Goal: Task Accomplishment & Management: Manage account settings

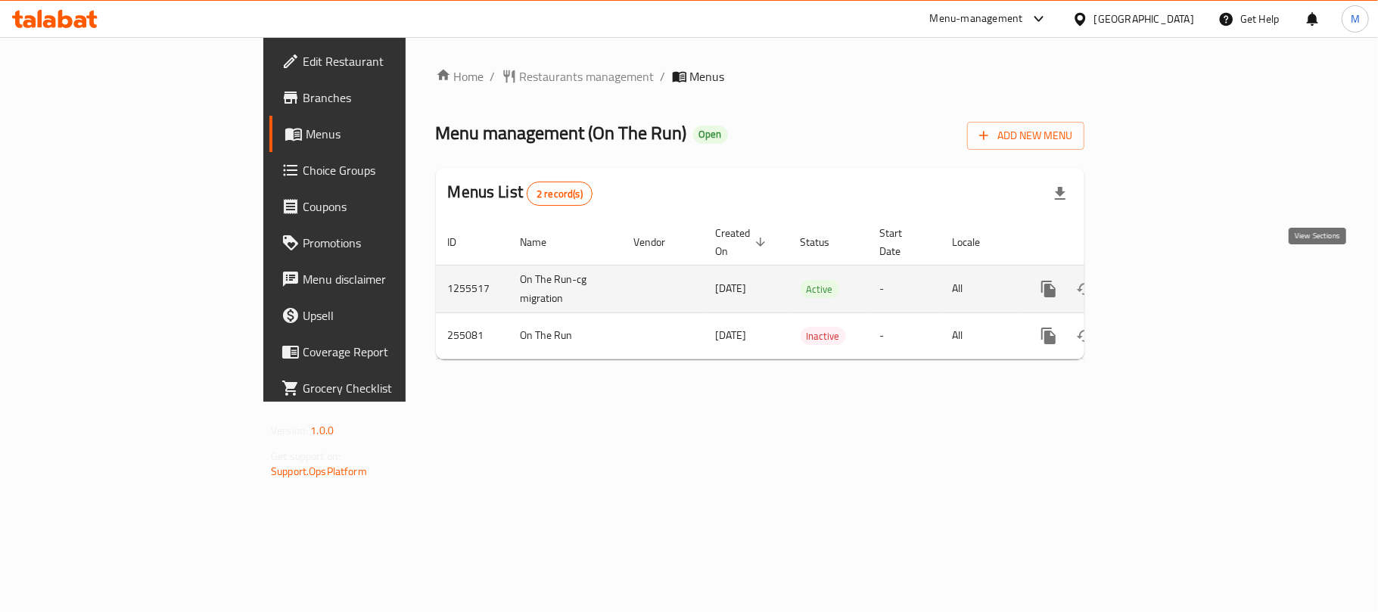
click at [1167, 280] on icon "enhanced table" at bounding box center [1158, 289] width 18 height 18
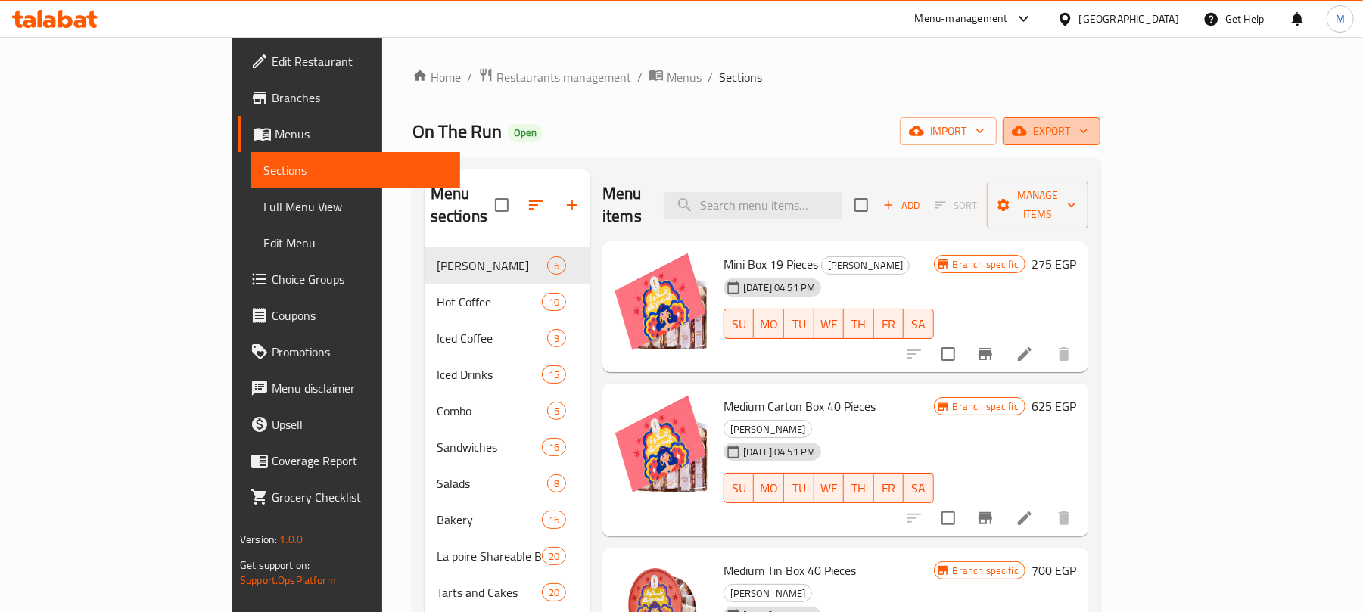
click at [1088, 123] on span "export" at bounding box center [1051, 131] width 73 height 19
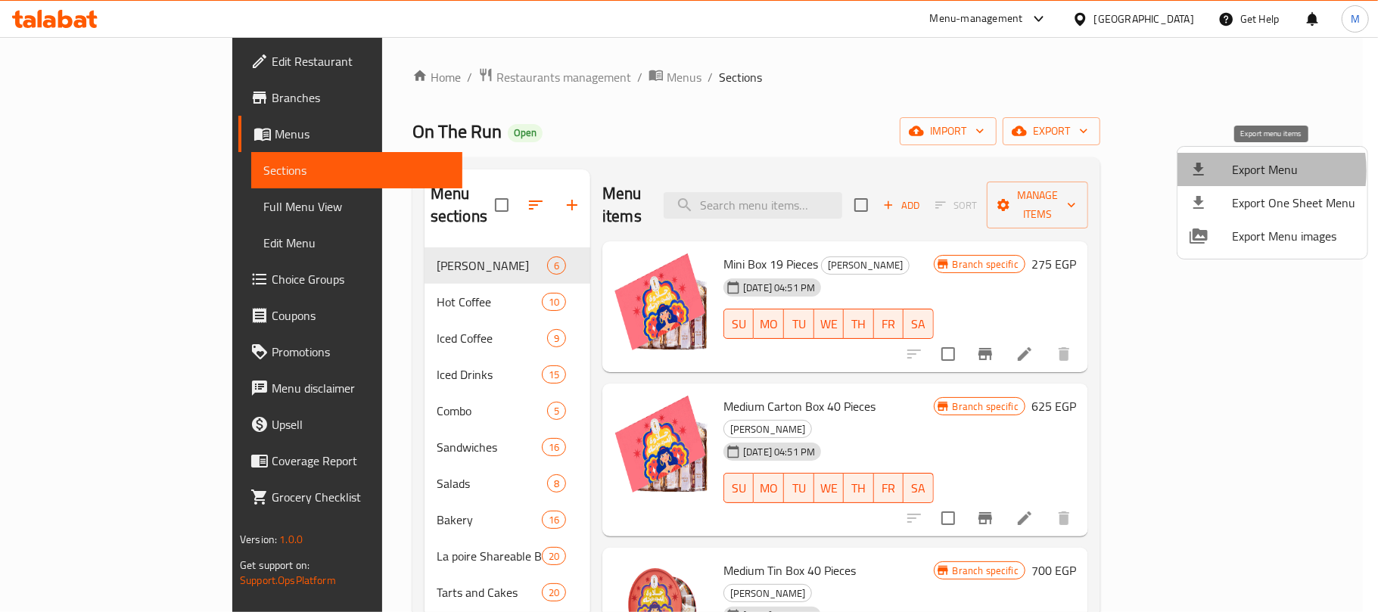
click at [1227, 171] on div at bounding box center [1210, 169] width 42 height 18
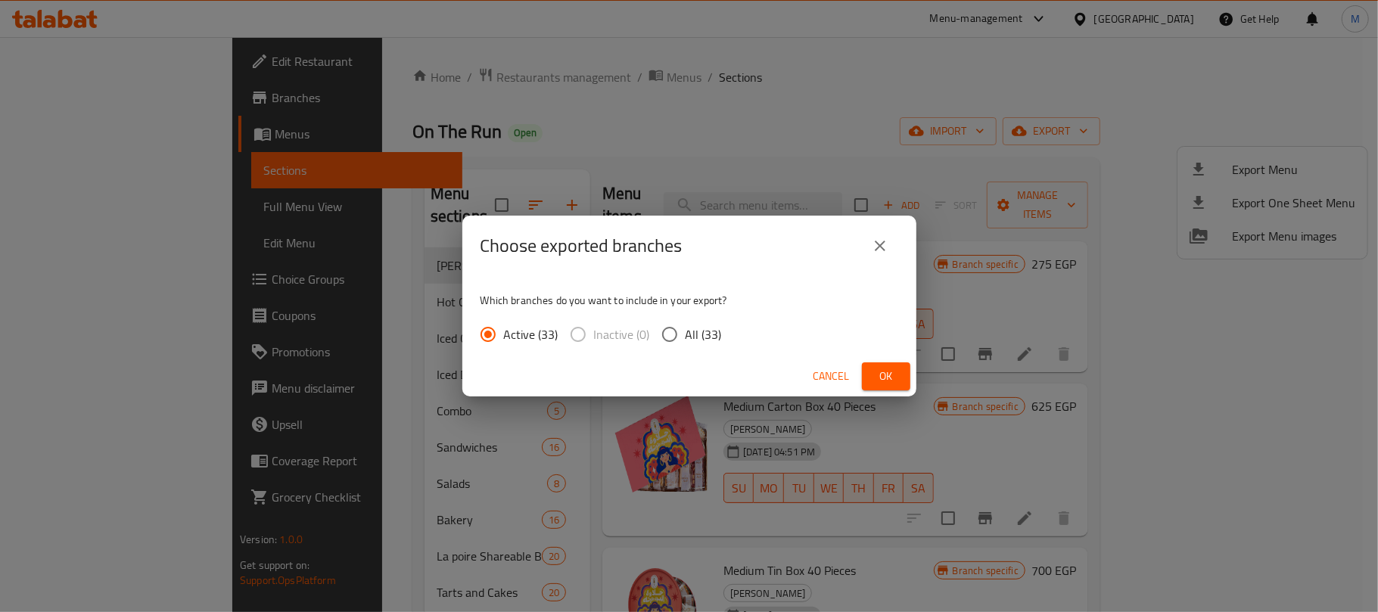
click at [667, 334] on input "All (33)" at bounding box center [670, 335] width 32 height 32
radio input "true"
click at [872, 378] on button "Ok" at bounding box center [886, 376] width 48 height 28
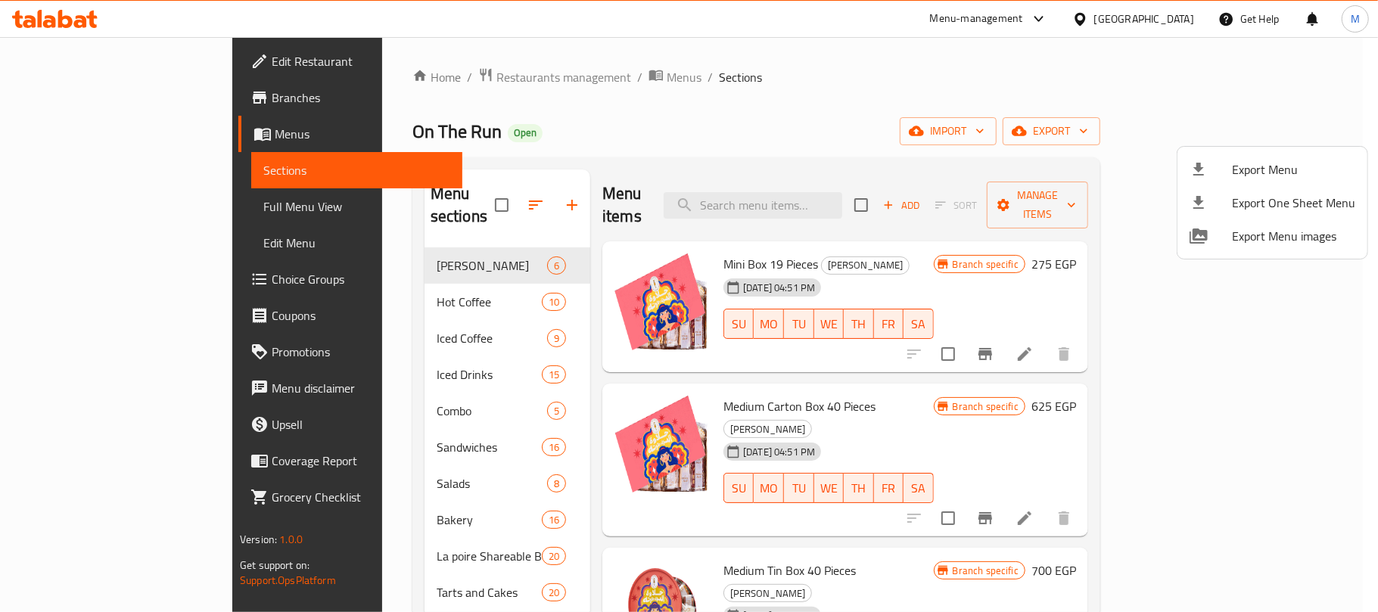
drag, startPoint x: 682, startPoint y: 120, endPoint x: 472, endPoint y: 167, distance: 214.9
click at [681, 120] on div at bounding box center [689, 306] width 1378 height 612
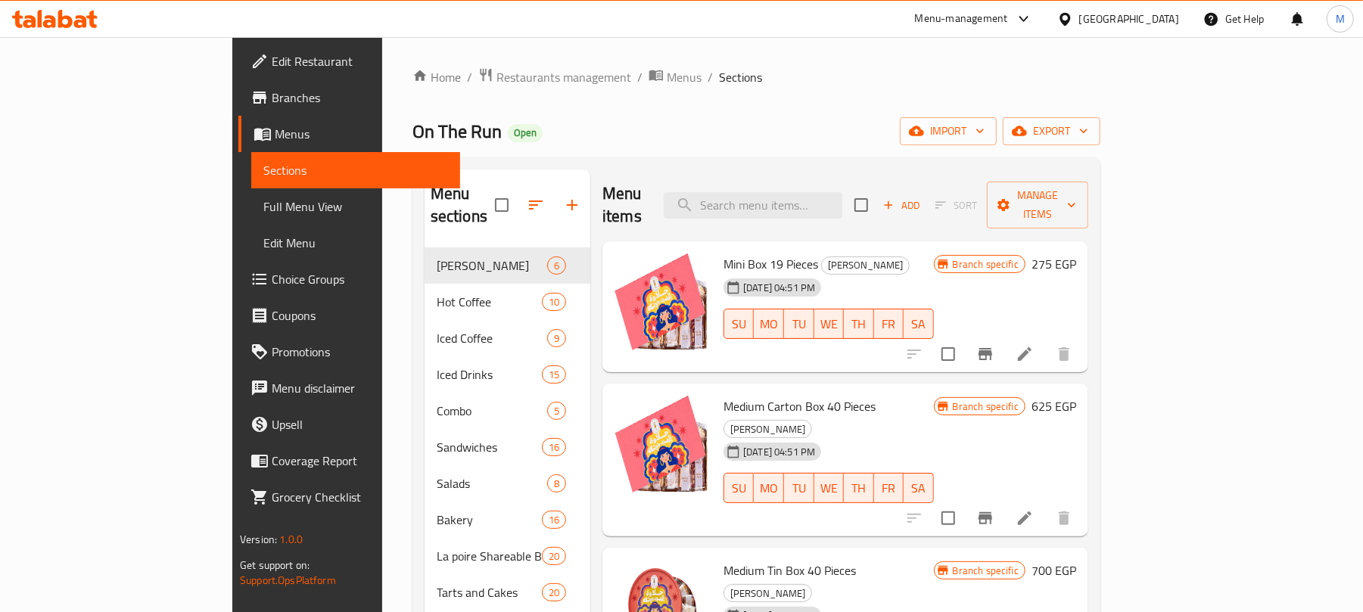
drag, startPoint x: 934, startPoint y: 134, endPoint x: 1005, endPoint y: 143, distance: 71.7
click at [818, 207] on input "search" at bounding box center [753, 205] width 179 height 26
drag, startPoint x: 815, startPoint y: 197, endPoint x: 806, endPoint y: 197, distance: 9.1
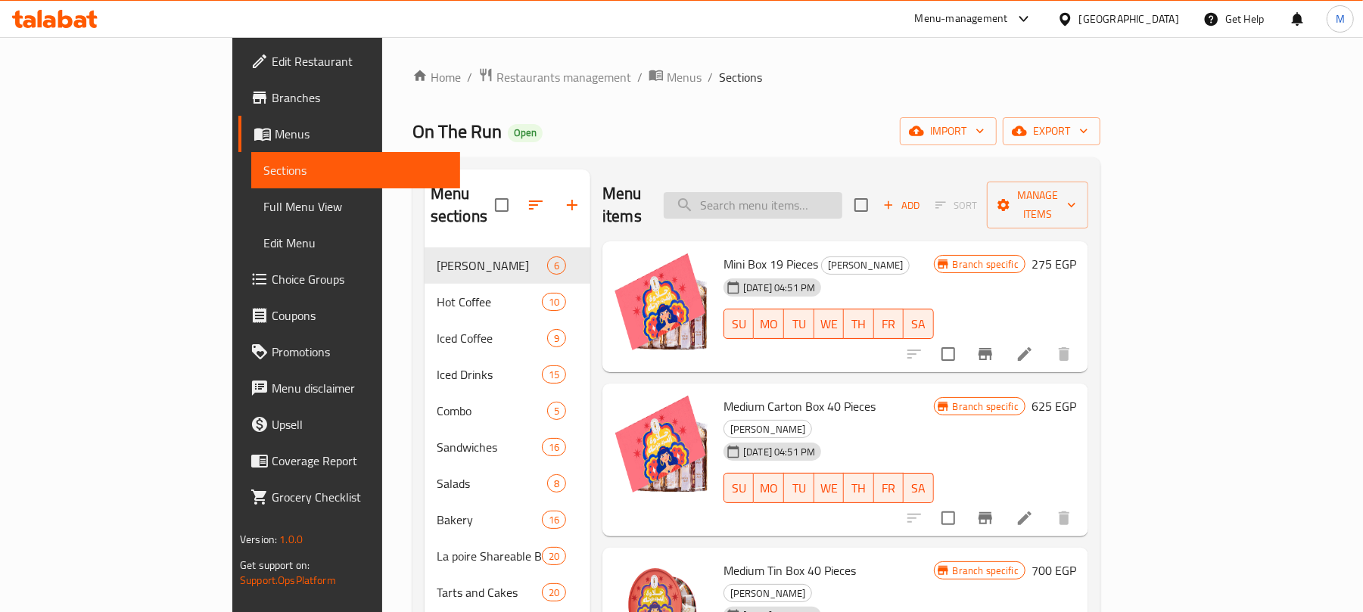
paste input "Cake Pops Box medium"
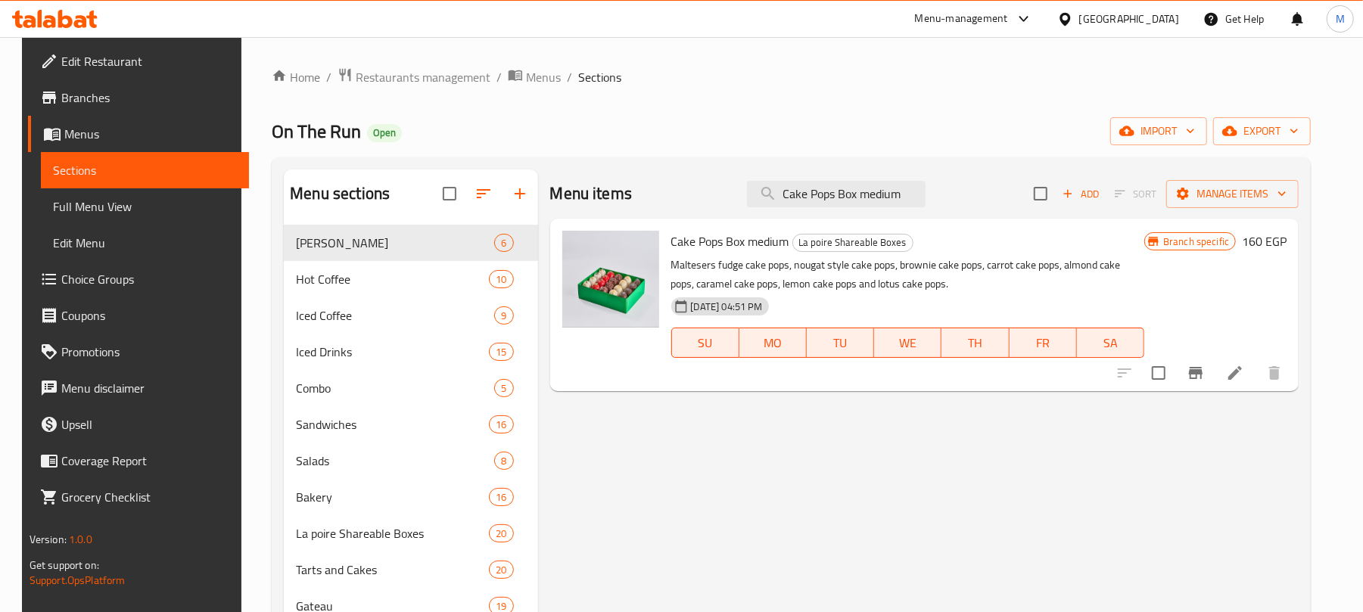
click at [1205, 382] on icon "Branch-specific-item" at bounding box center [1195, 373] width 18 height 18
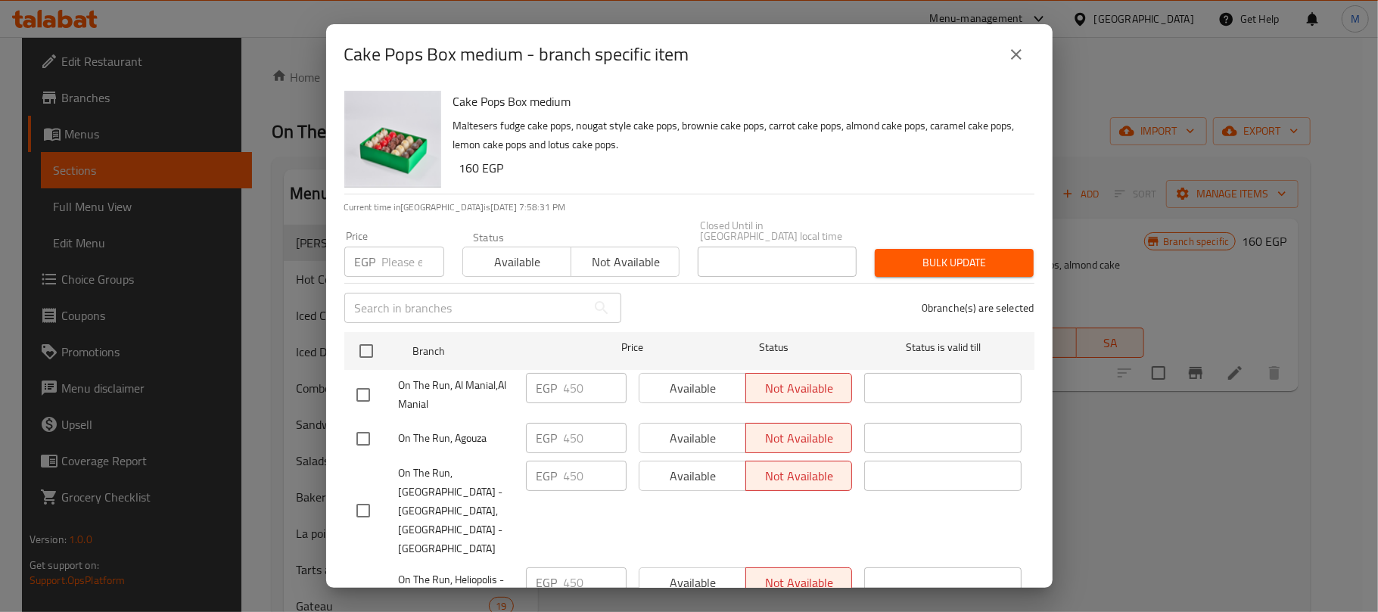
click at [1015, 45] on icon "close" at bounding box center [1016, 54] width 18 height 18
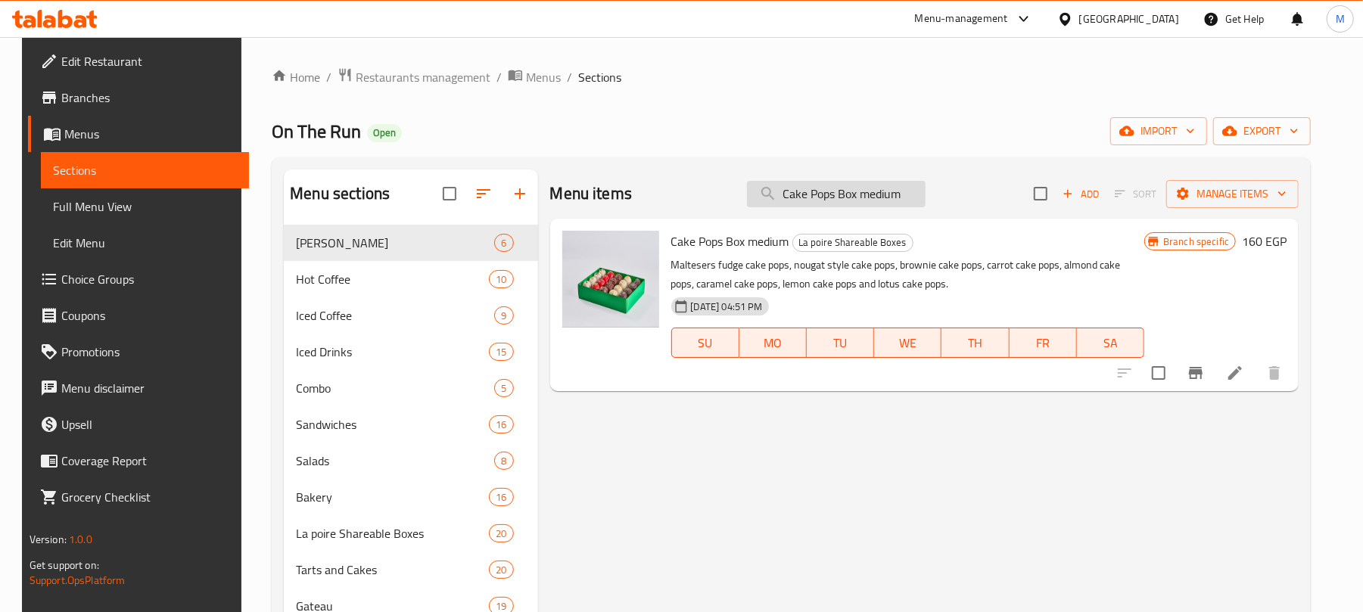
click at [867, 191] on input "Cake Pops Box medium" at bounding box center [836, 194] width 179 height 26
click at [869, 189] on input "Cake Pops Box medium" at bounding box center [836, 194] width 179 height 26
click at [867, 188] on input "Cake Pops Box medium" at bounding box center [836, 194] width 179 height 26
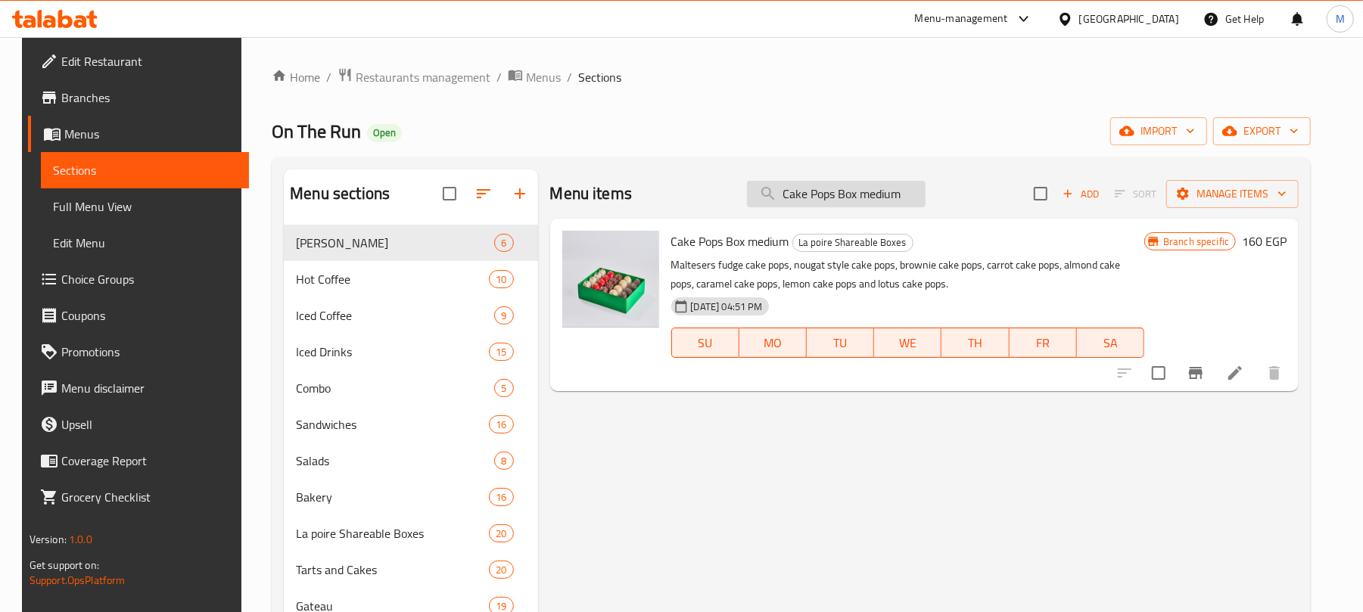
click at [867, 188] on input "Cake Pops Box medium" at bounding box center [836, 194] width 179 height 26
paste input "ramel Chocolate Tart"
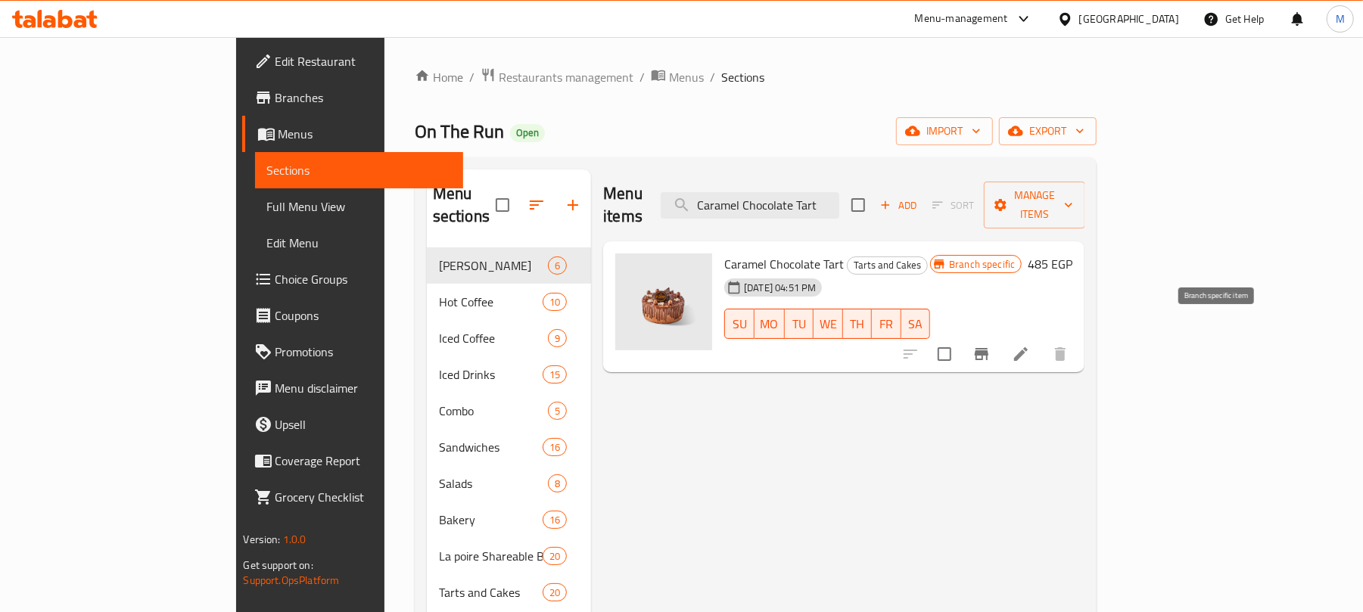
click at [1000, 337] on button "Branch-specific-item" at bounding box center [981, 354] width 36 height 36
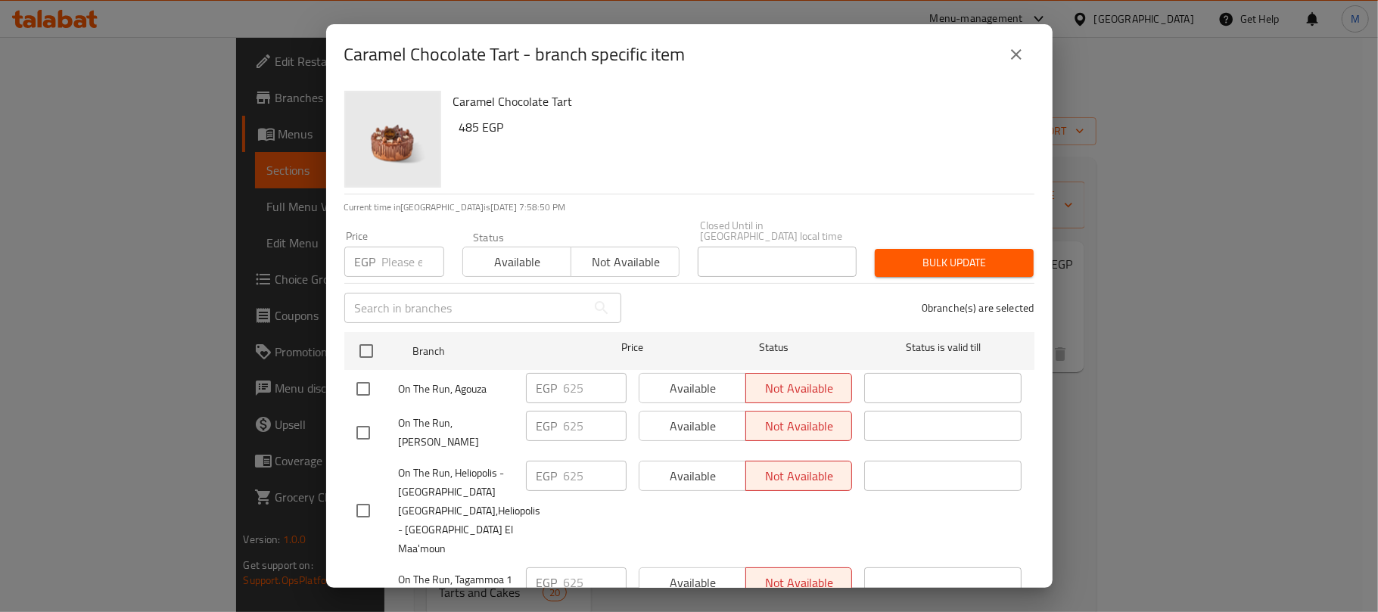
drag, startPoint x: 1012, startPoint y: 47, endPoint x: 848, endPoint y: 123, distance: 180.1
click at [1012, 47] on icon "close" at bounding box center [1016, 54] width 18 height 18
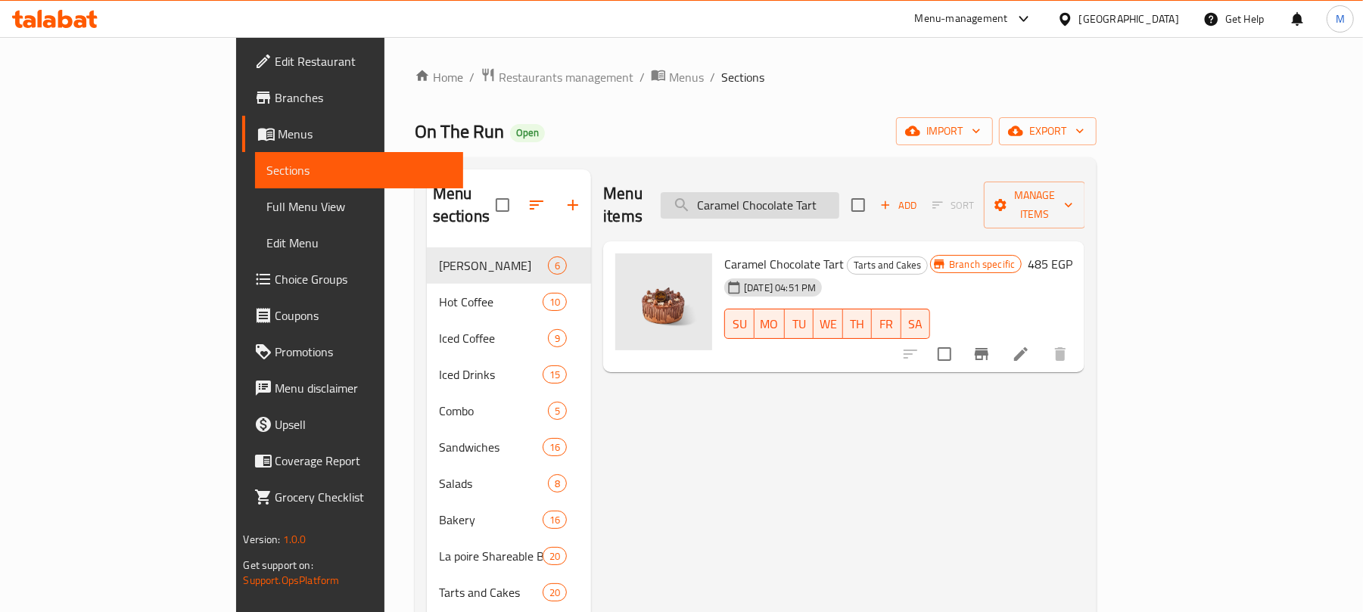
click at [839, 192] on input "Caramel Chocolate Tart" at bounding box center [750, 205] width 179 height 26
paste input "ke Pops Box medium"
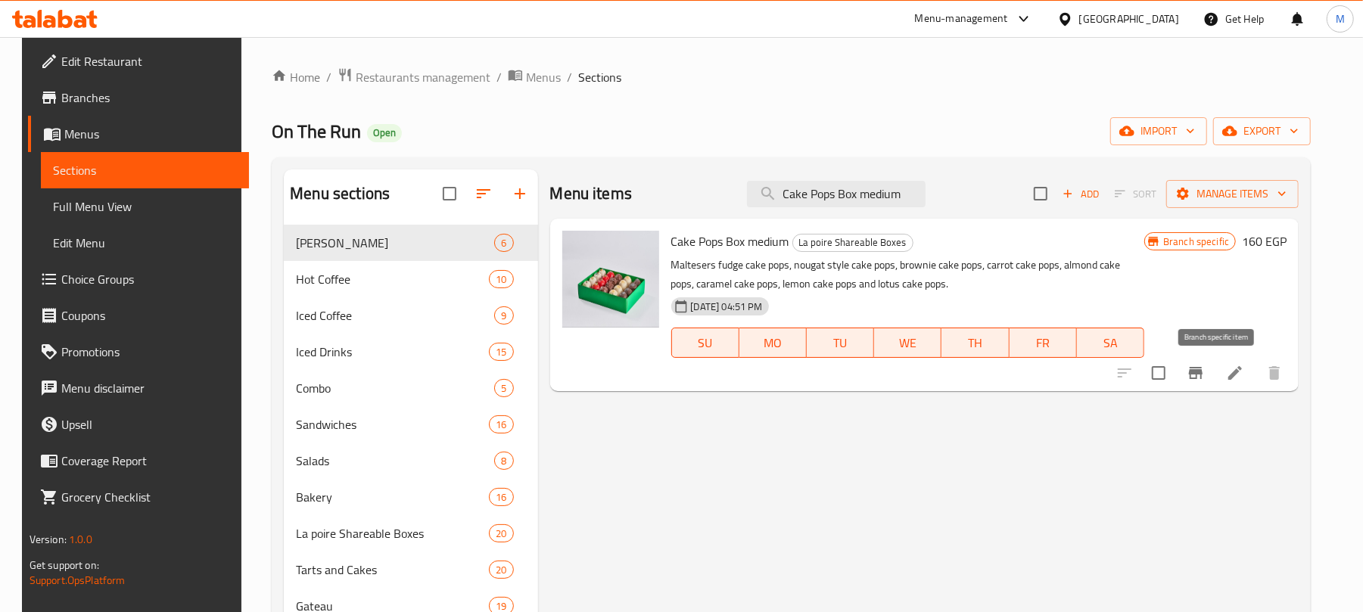
type input "Cake Pops Box medium"
click at [1205, 372] on icon "Branch-specific-item" at bounding box center [1195, 373] width 18 height 18
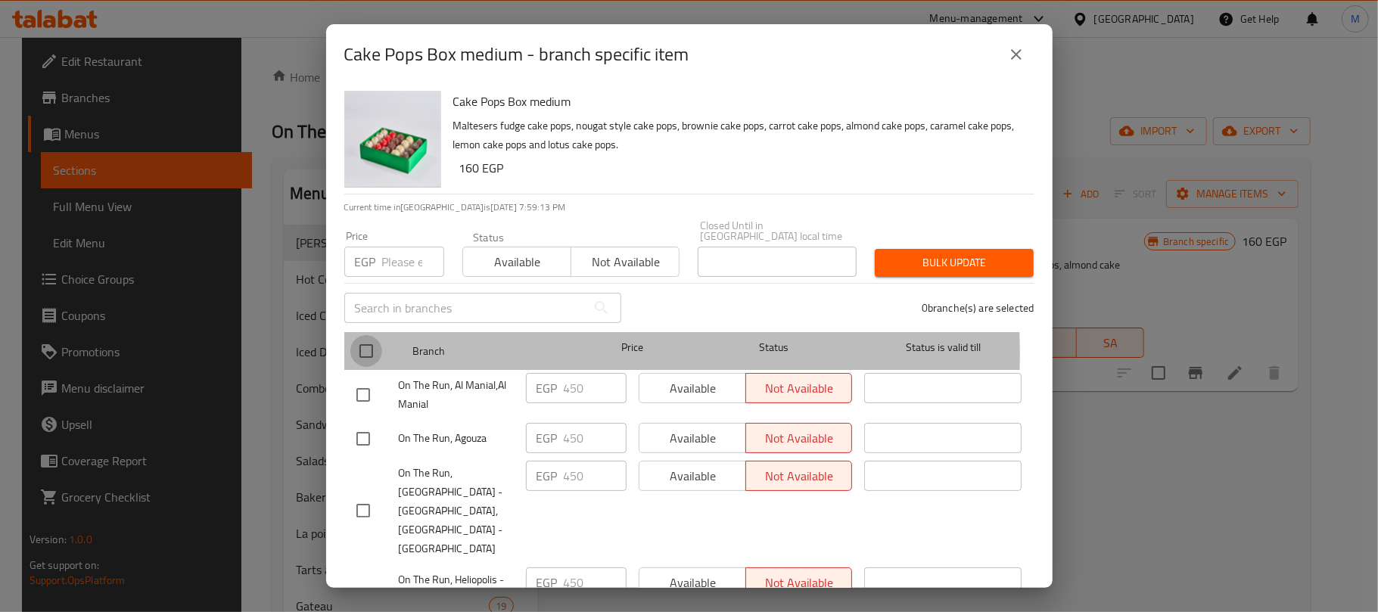
click at [367, 343] on input "checkbox" at bounding box center [366, 351] width 32 height 32
checkbox input "true"
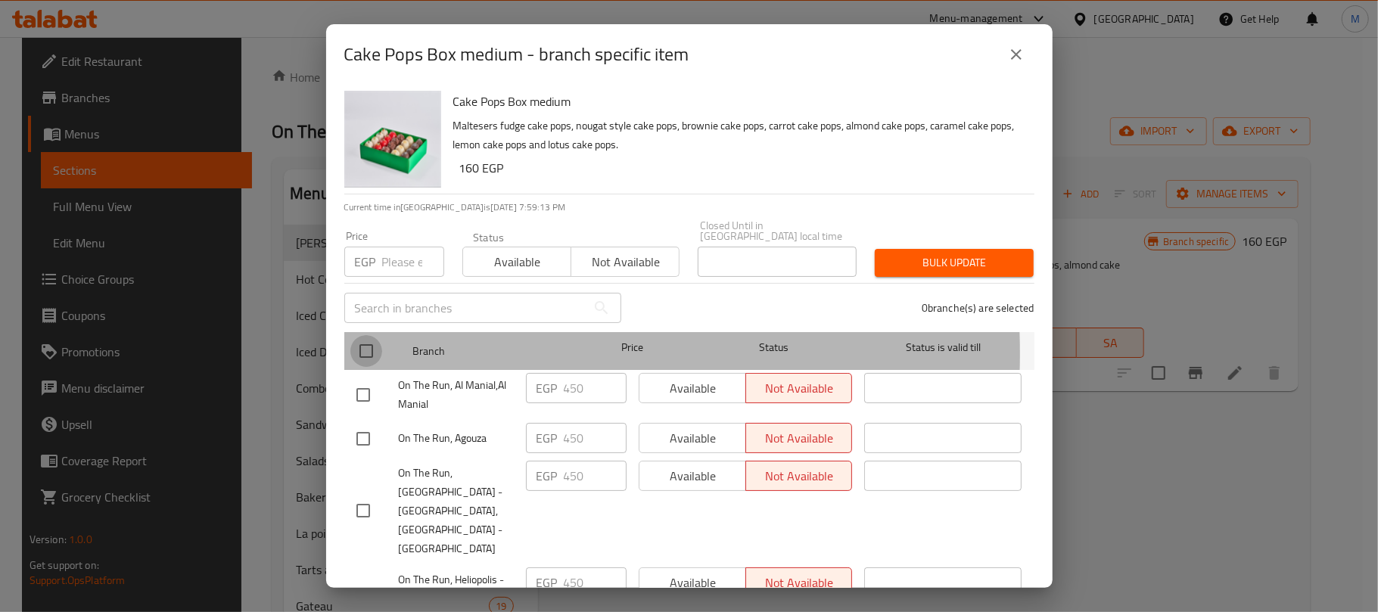
checkbox input "true"
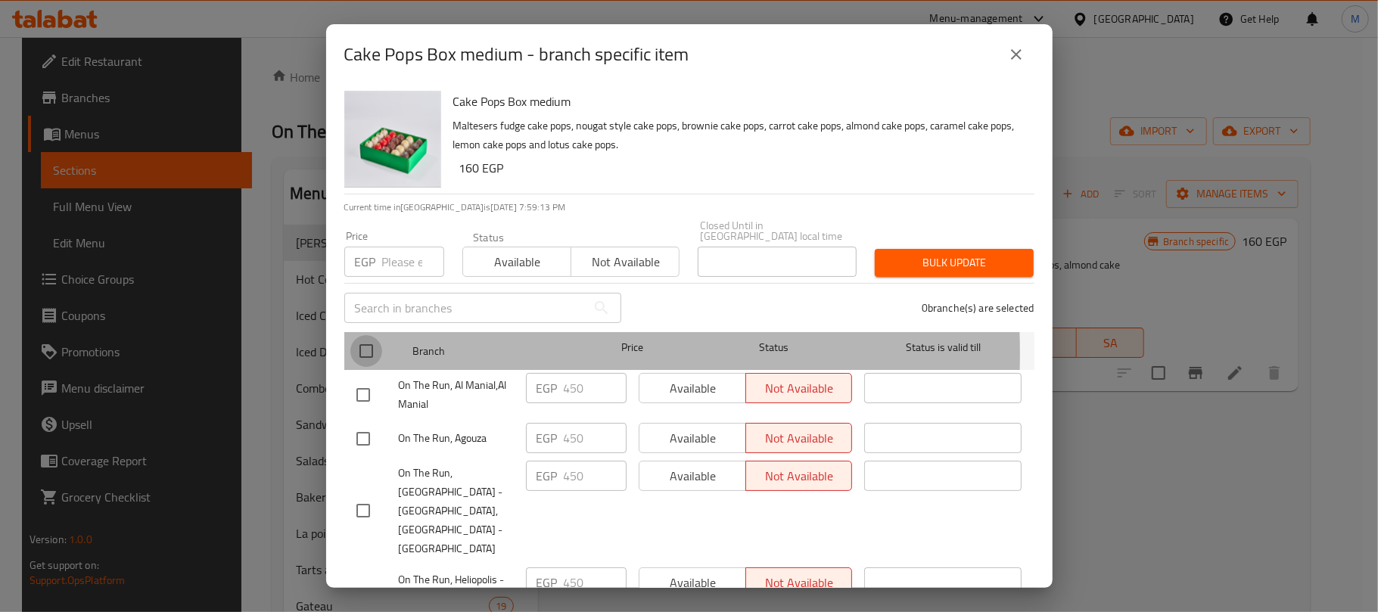
checkbox input "true"
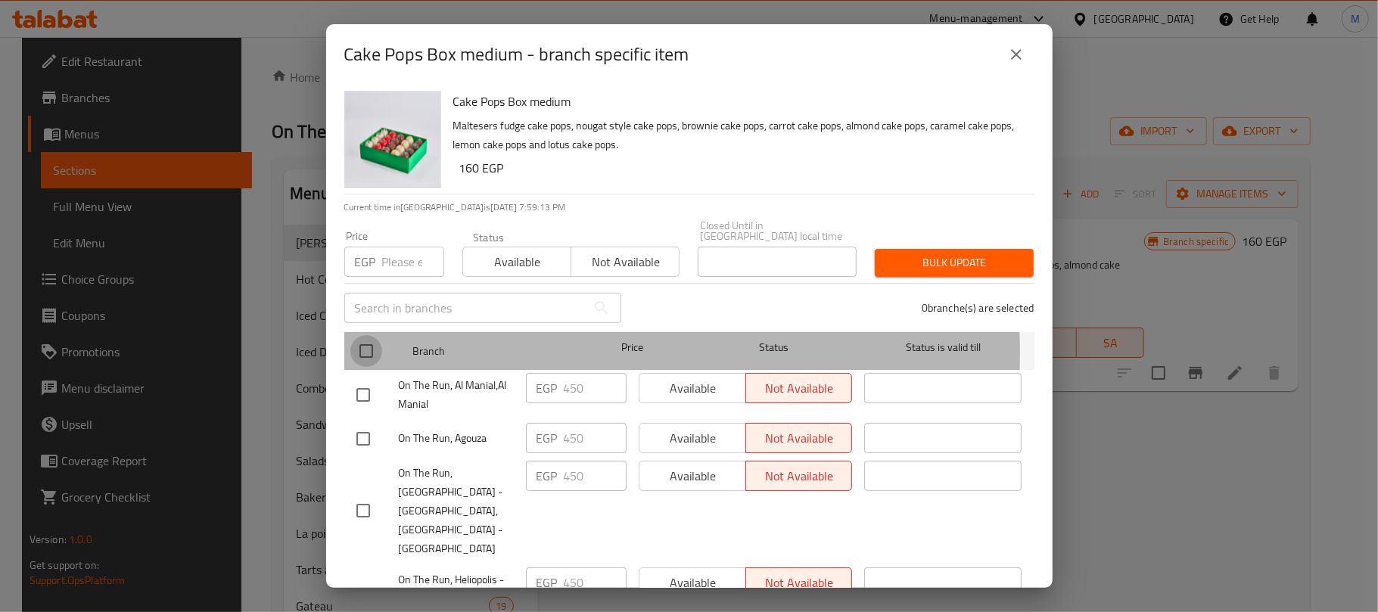
checkbox input "true"
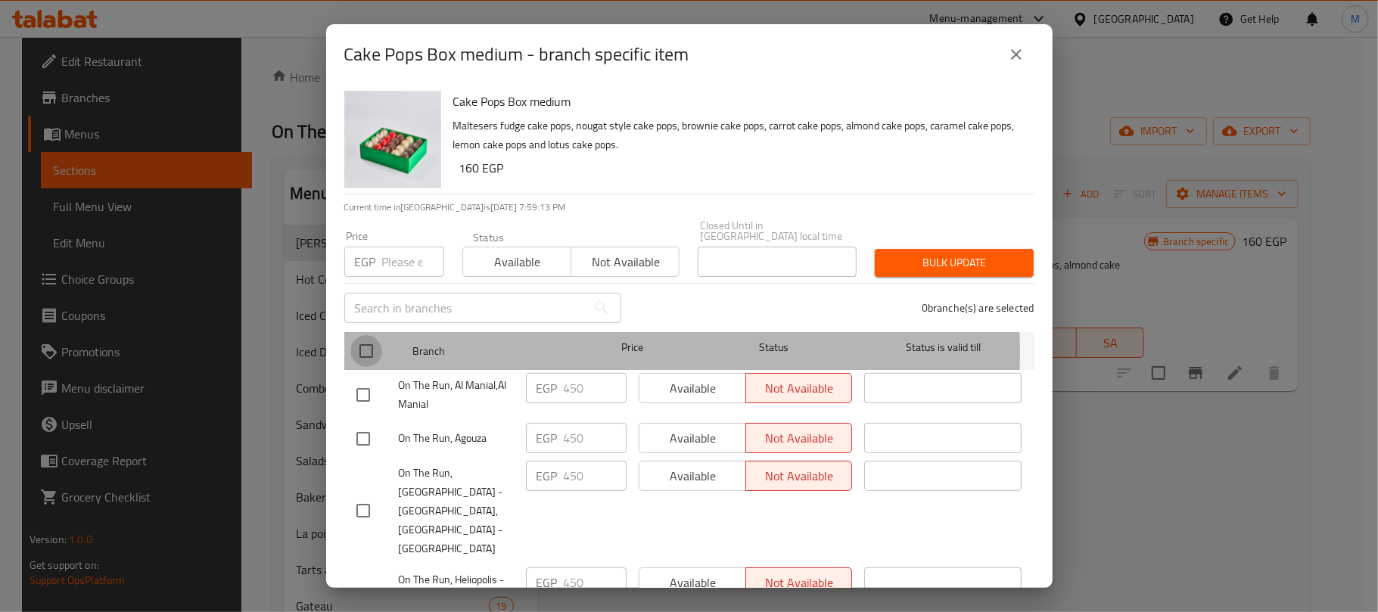
checkbox input "true"
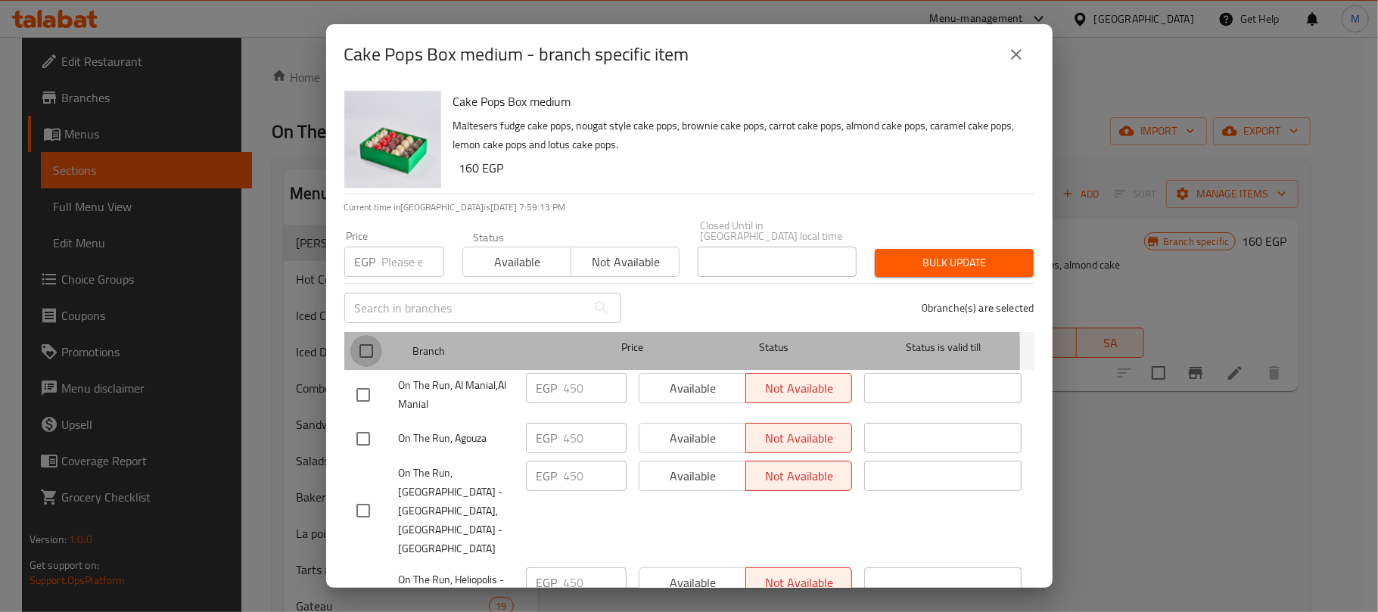
checkbox input "true"
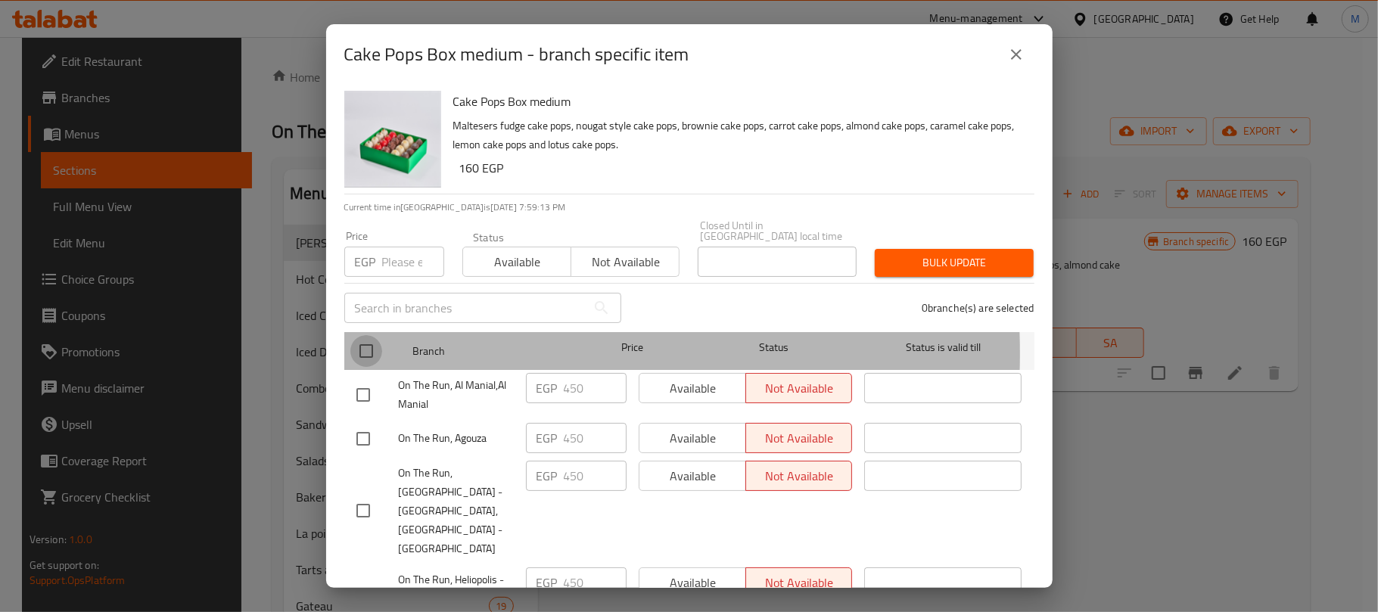
checkbox input "true"
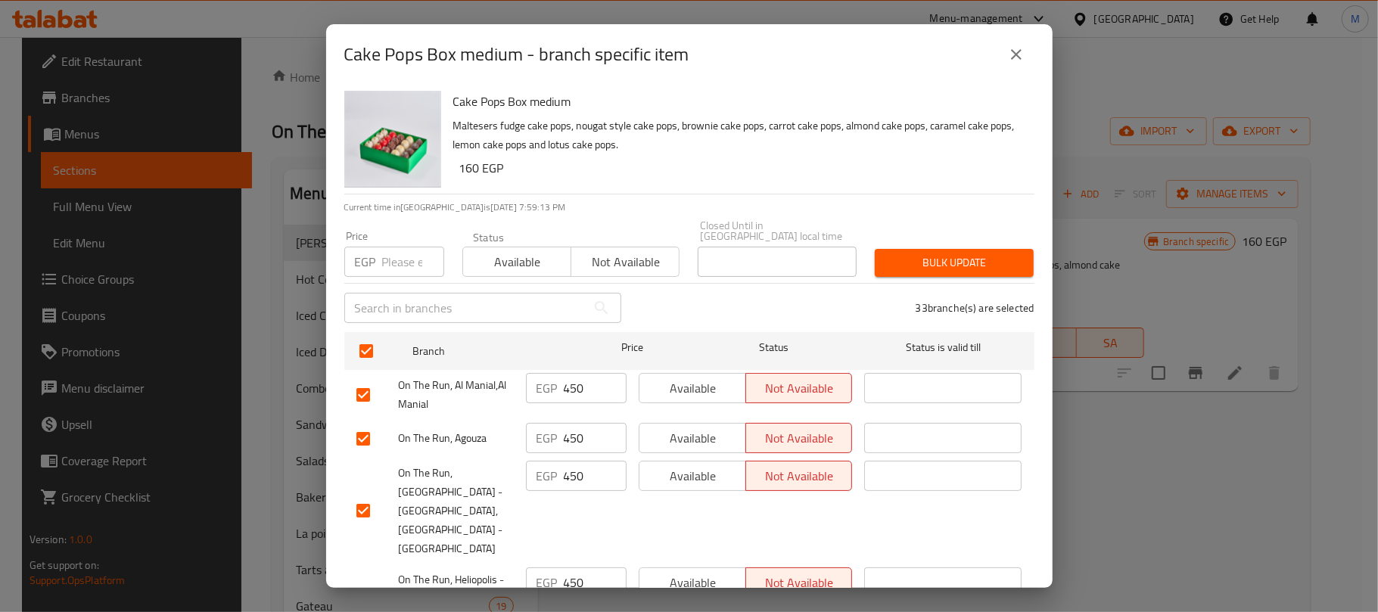
click at [388, 259] on input "number" at bounding box center [413, 262] width 62 height 30
type input "350"
drag, startPoint x: 796, startPoint y: 161, endPoint x: 814, endPoint y: 167, distance: 19.1
click at [794, 162] on h6 "160 EGP" at bounding box center [740, 167] width 563 height 21
click at [909, 253] on span "Bulk update" at bounding box center [954, 262] width 135 height 19
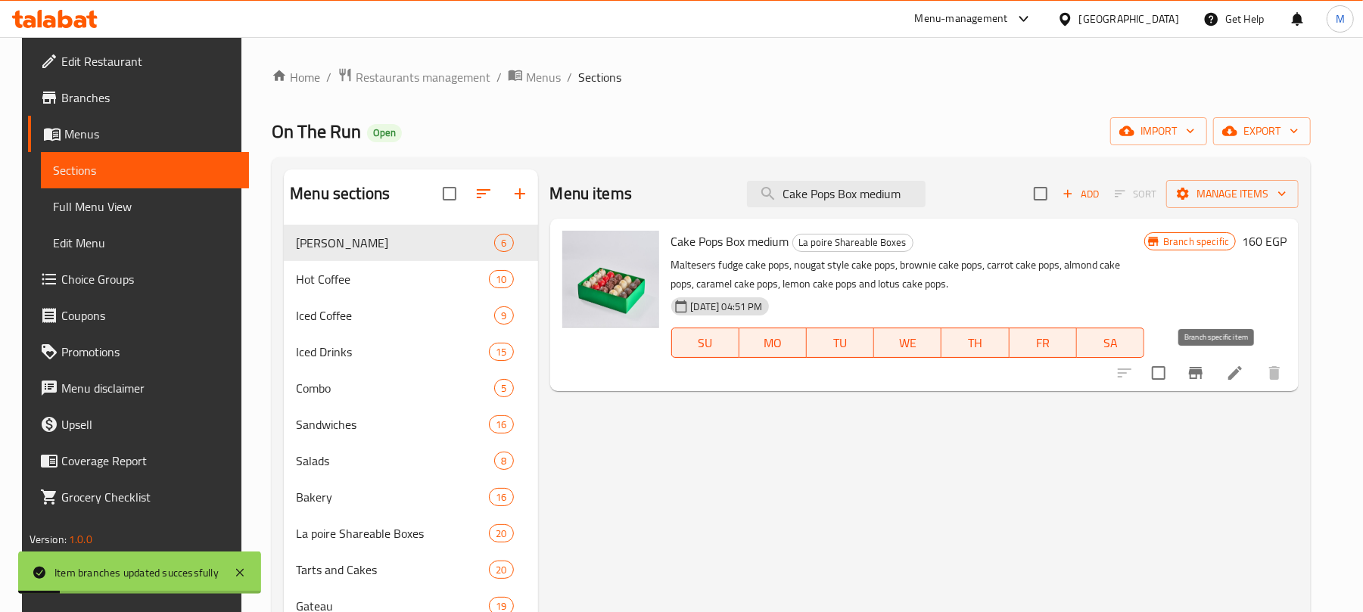
click at [1205, 370] on button "Branch-specific-item" at bounding box center [1195, 373] width 36 height 36
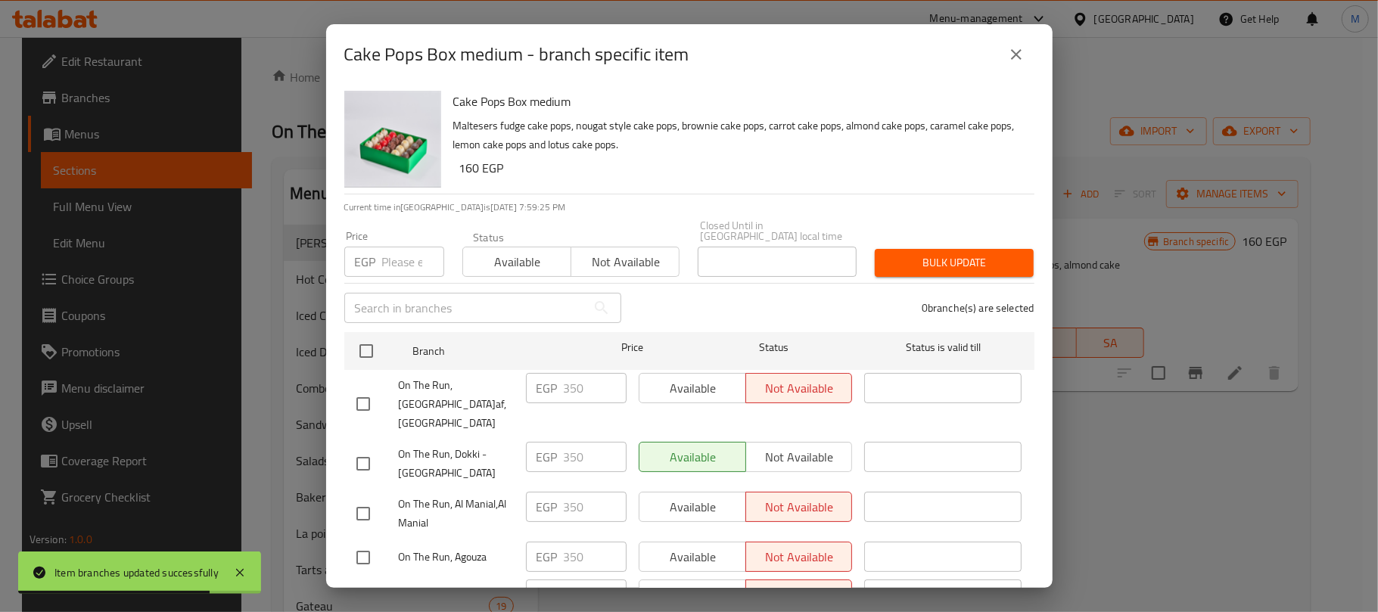
drag, startPoint x: 1000, startPoint y: 52, endPoint x: 920, endPoint y: 73, distance: 82.0
click at [1000, 52] on button "close" at bounding box center [1016, 54] width 36 height 36
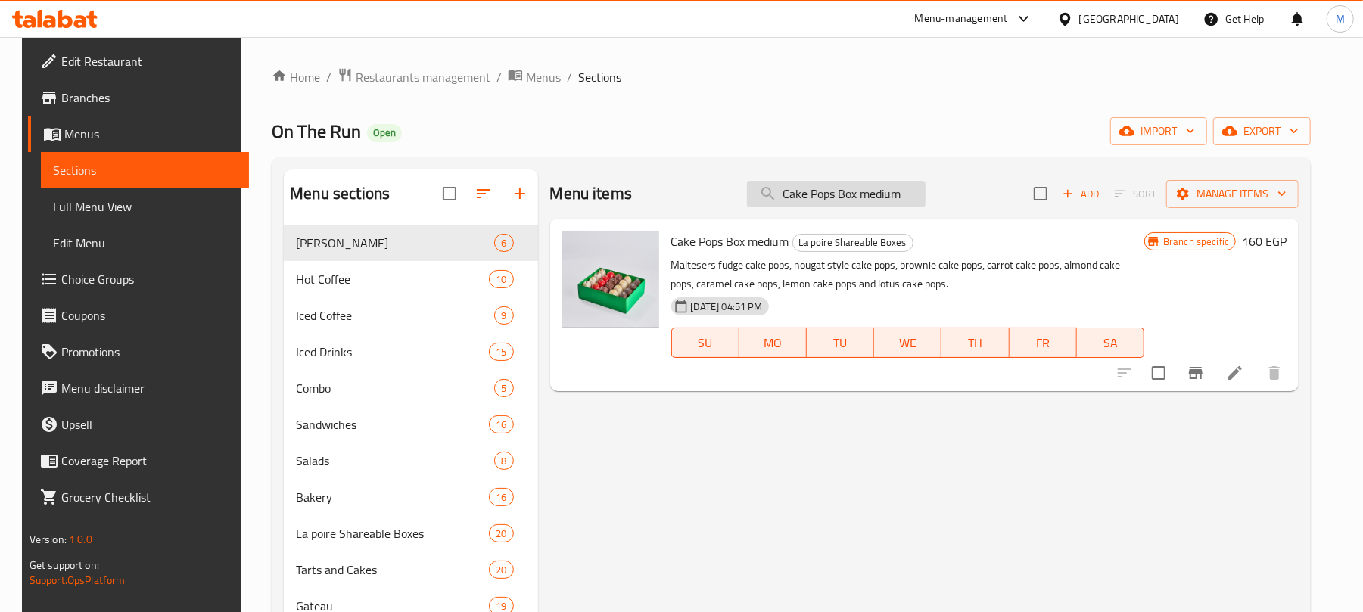
click at [834, 194] on input "Cake Pops Box medium" at bounding box center [836, 194] width 179 height 26
paste input "ramel Chocolate Tart"
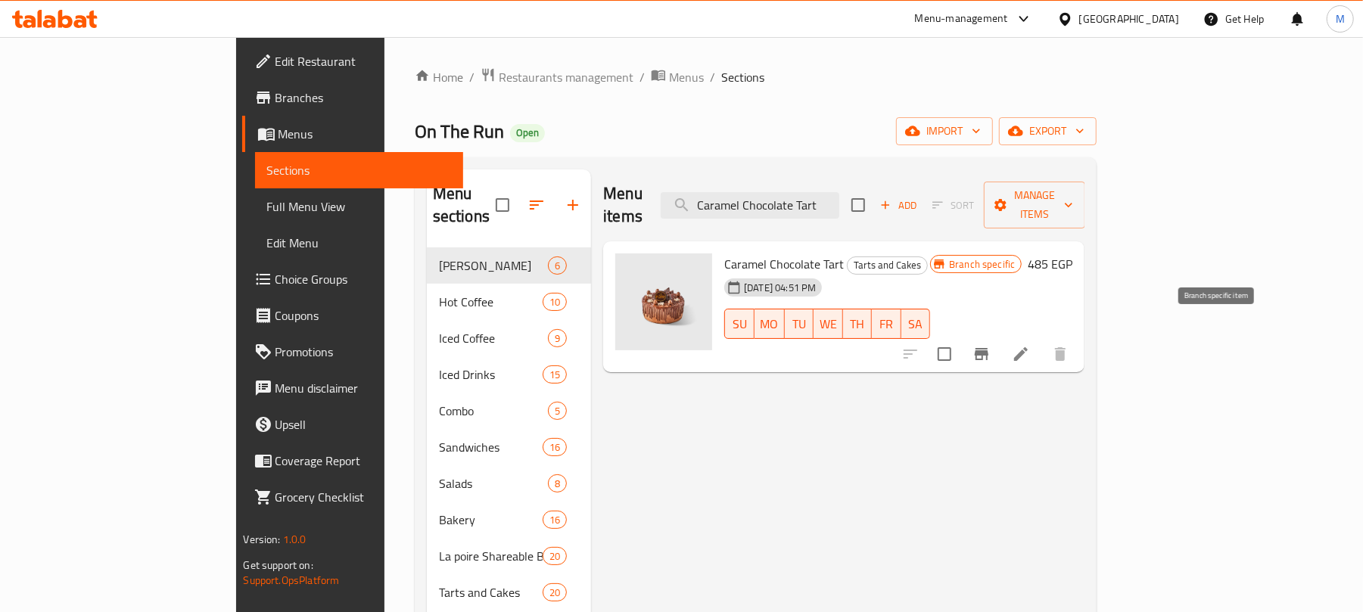
type input "Caramel Chocolate Tart"
click at [988, 348] on icon "Branch-specific-item" at bounding box center [982, 354] width 14 height 12
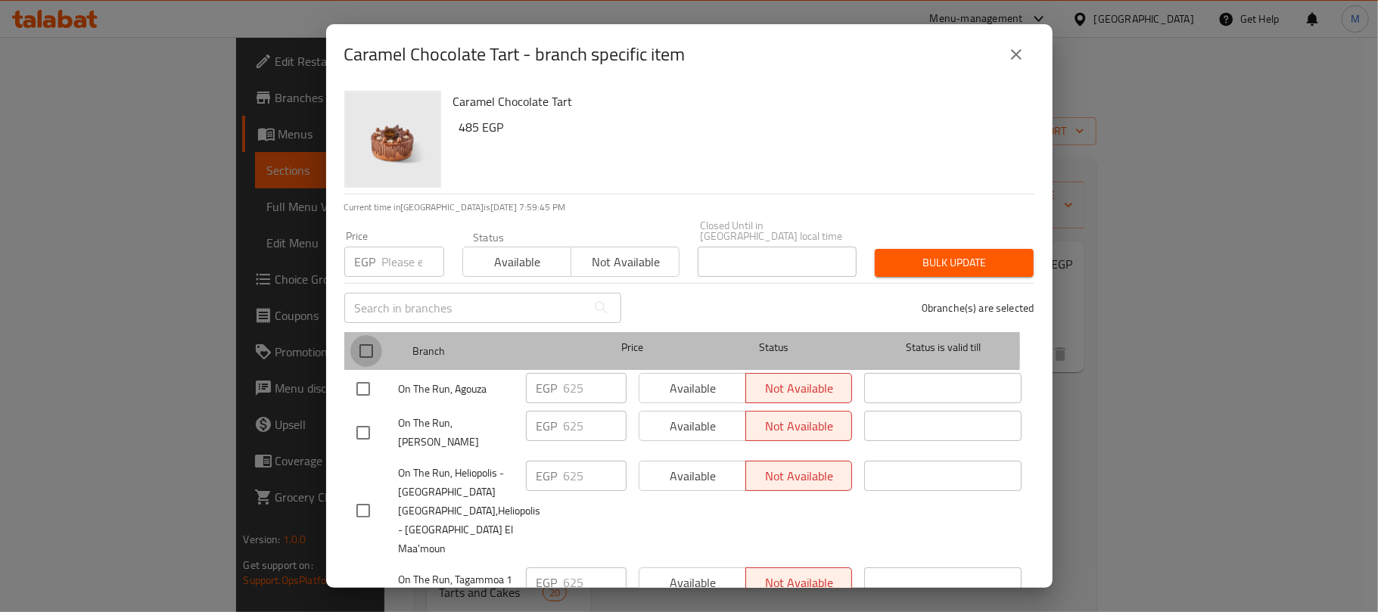
drag, startPoint x: 366, startPoint y: 339, endPoint x: 376, endPoint y: 328, distance: 14.5
click at [366, 337] on input "checkbox" at bounding box center [366, 351] width 32 height 32
checkbox input "true"
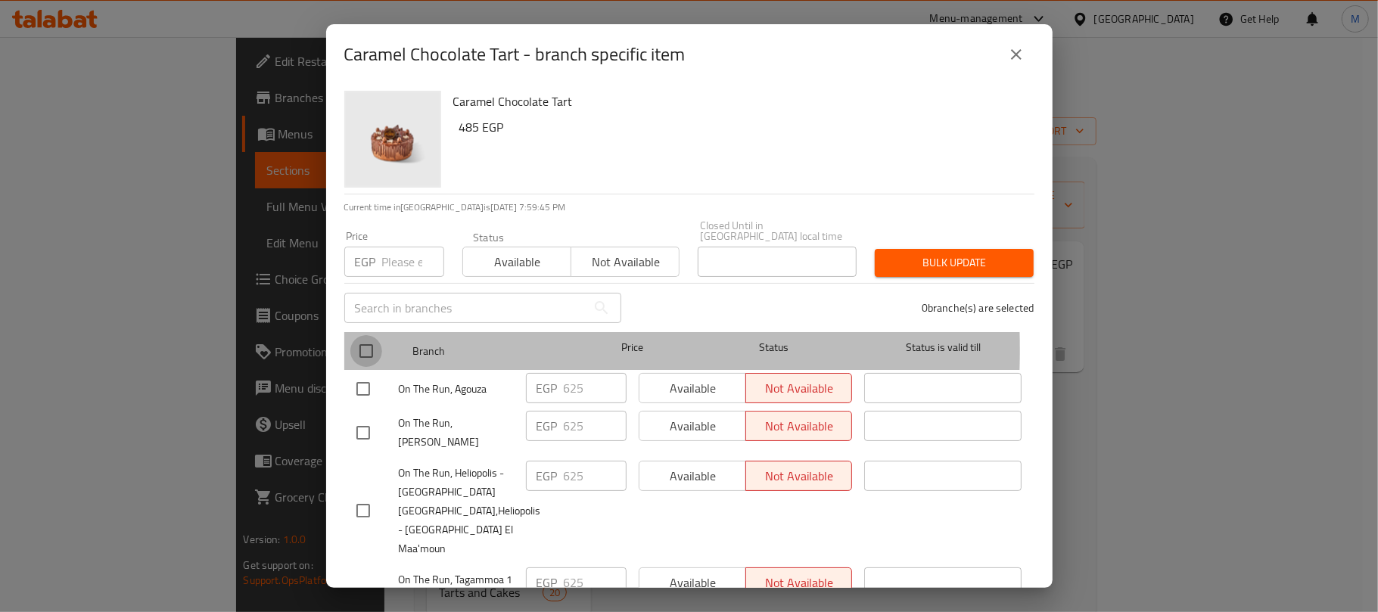
checkbox input "true"
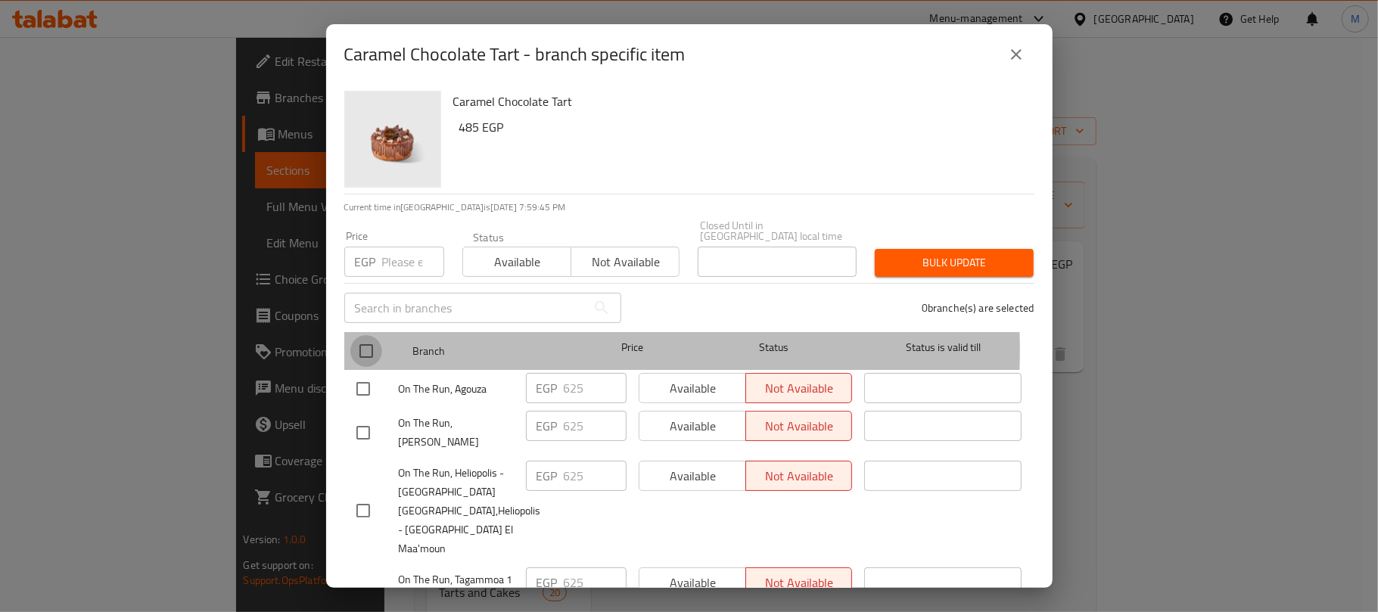
checkbox input "true"
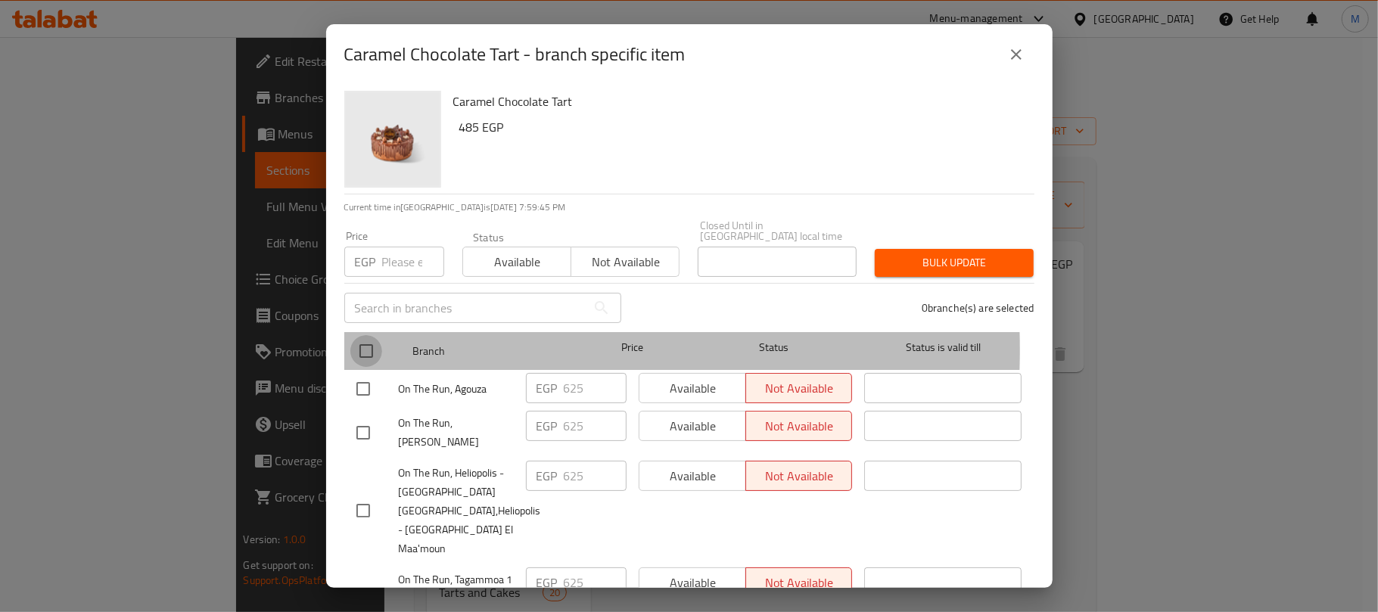
checkbox input "true"
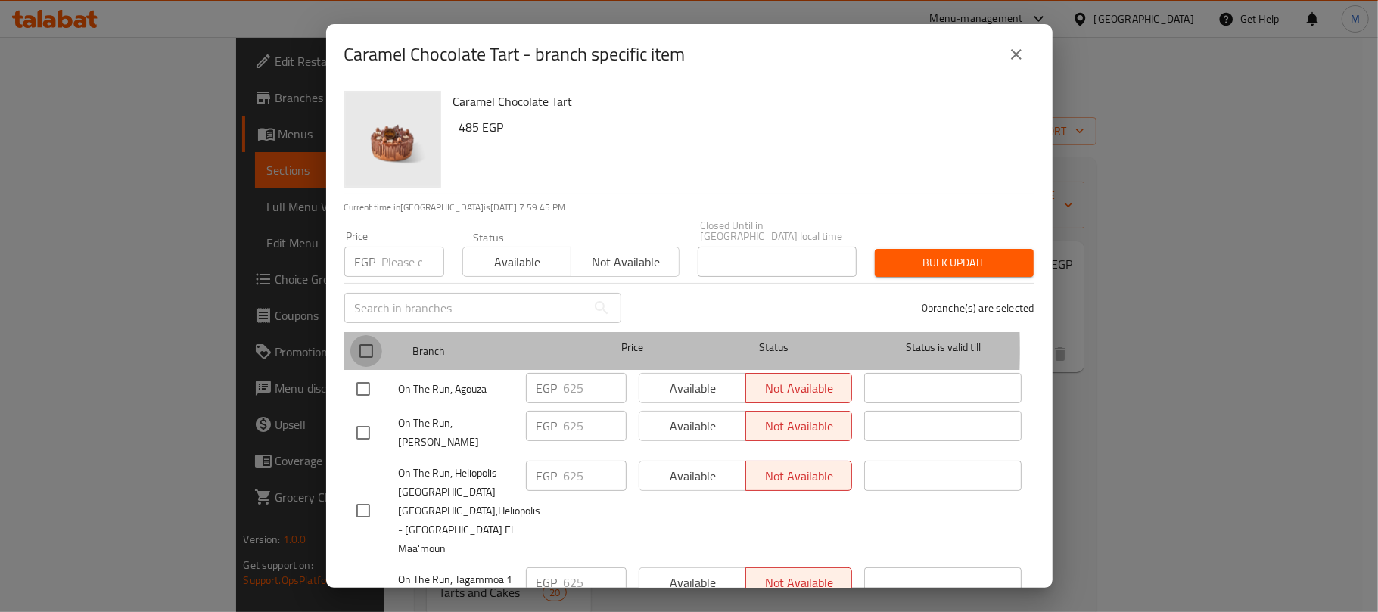
checkbox input "true"
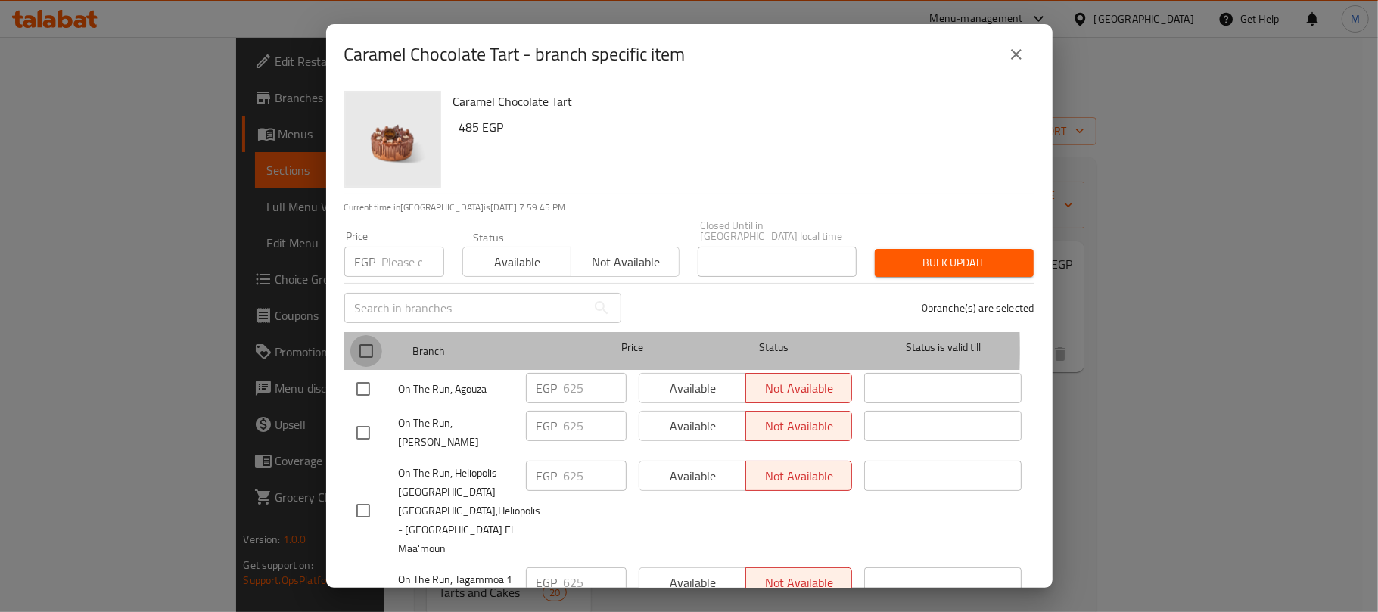
checkbox input "true"
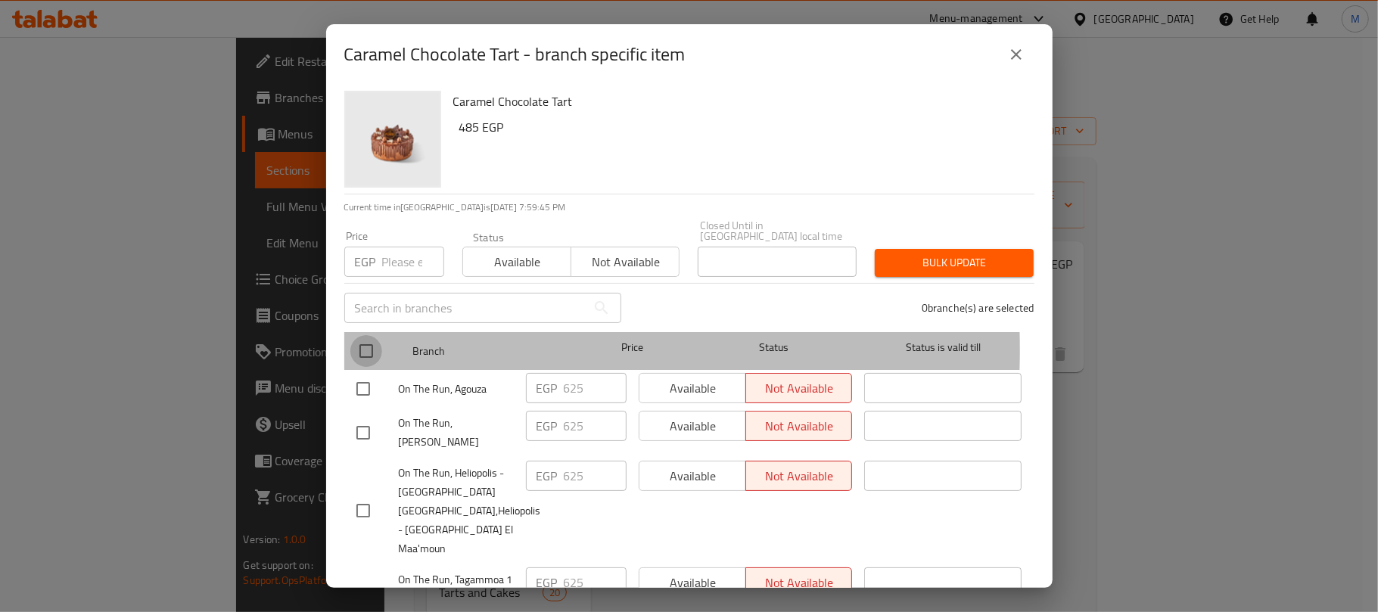
checkbox input "true"
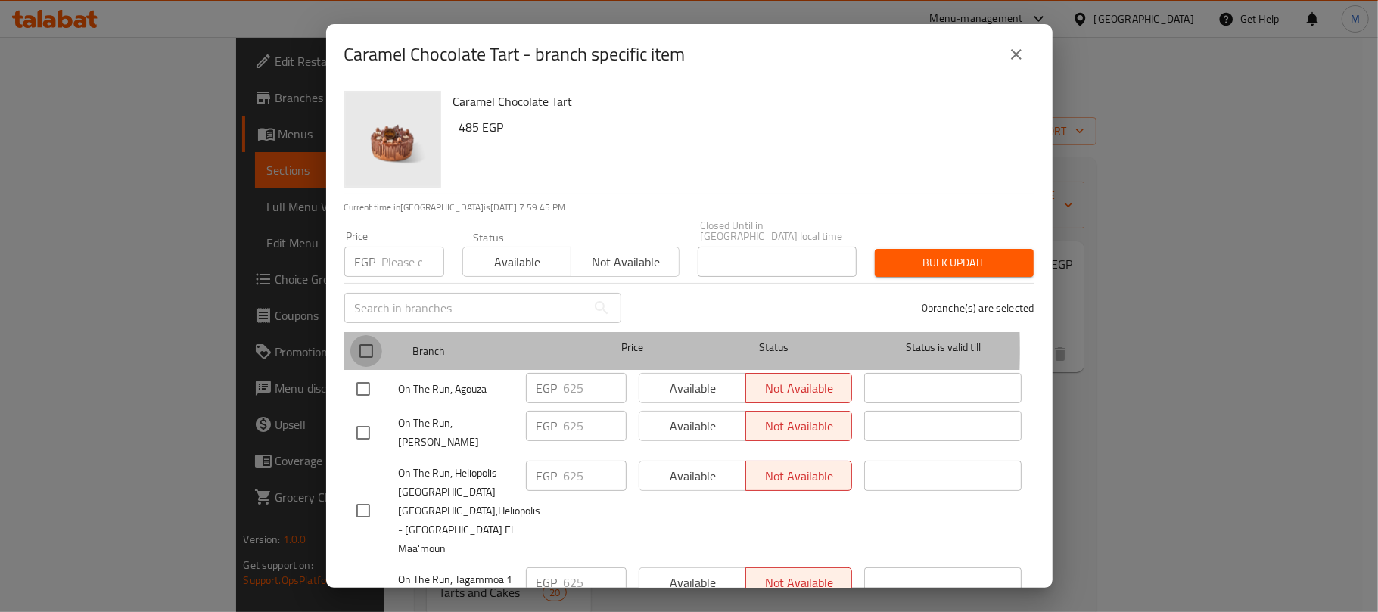
checkbox input "true"
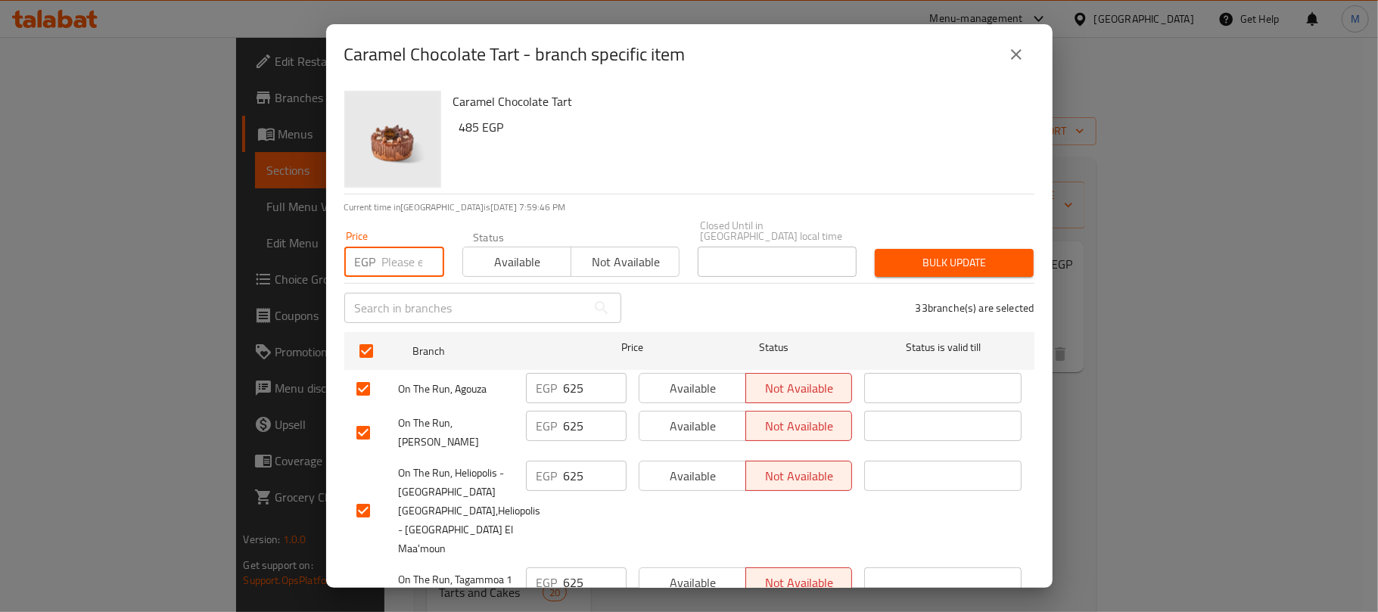
drag, startPoint x: 390, startPoint y: 252, endPoint x: 451, endPoint y: 267, distance: 62.4
click at [390, 251] on input "number" at bounding box center [413, 262] width 62 height 30
type input "650"
drag, startPoint x: 738, startPoint y: 145, endPoint x: 748, endPoint y: 150, distance: 10.2
click at [739, 148] on div "Caramel Chocolate Tart 485 EGP" at bounding box center [737, 139] width 581 height 109
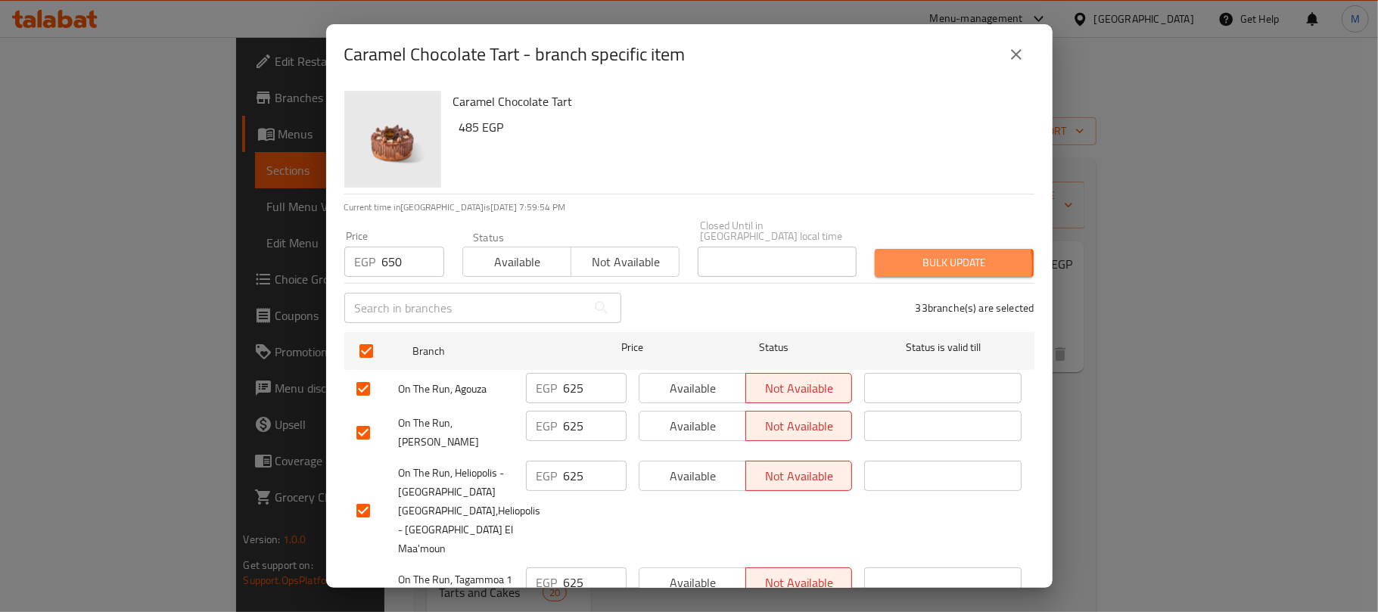
click at [890, 254] on span "Bulk update" at bounding box center [954, 262] width 135 height 19
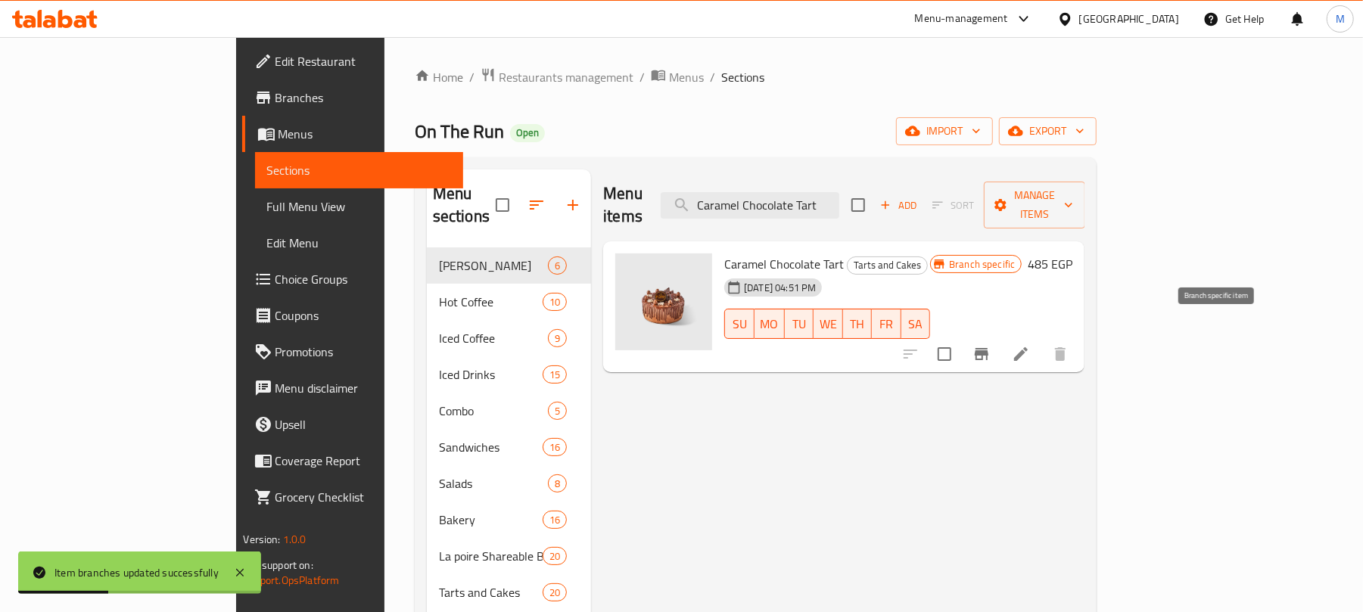
click at [990, 345] on icon "Branch-specific-item" at bounding box center [981, 354] width 18 height 18
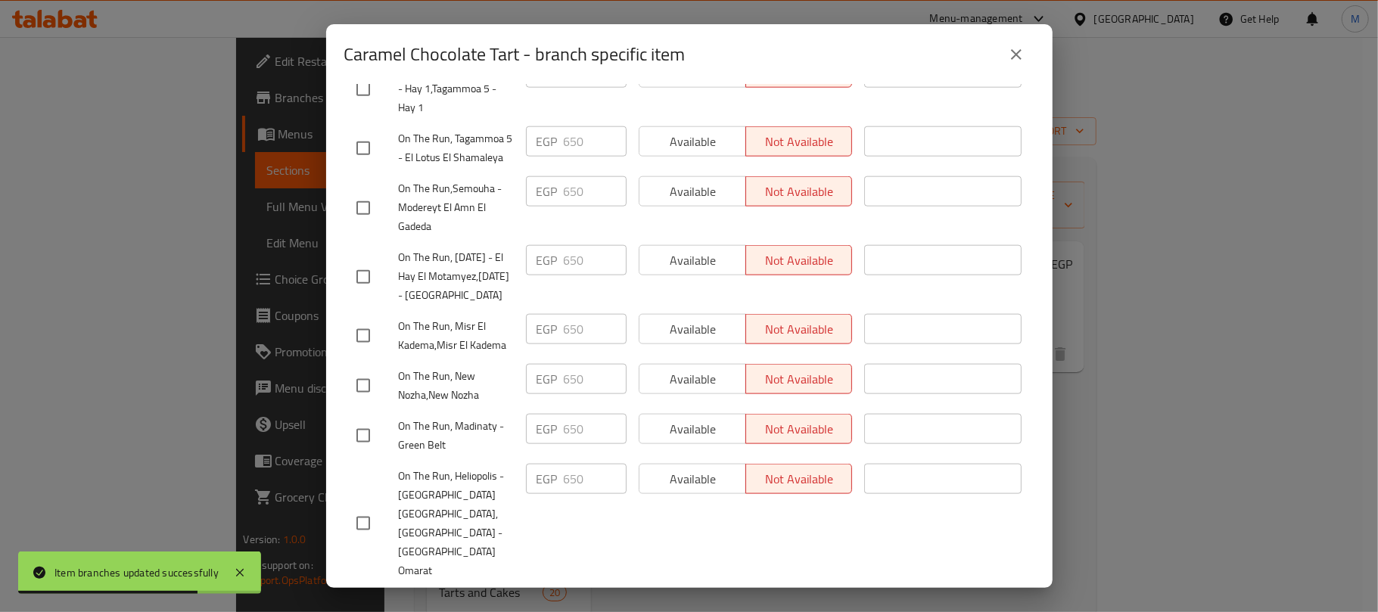
scroll to position [2007, 0]
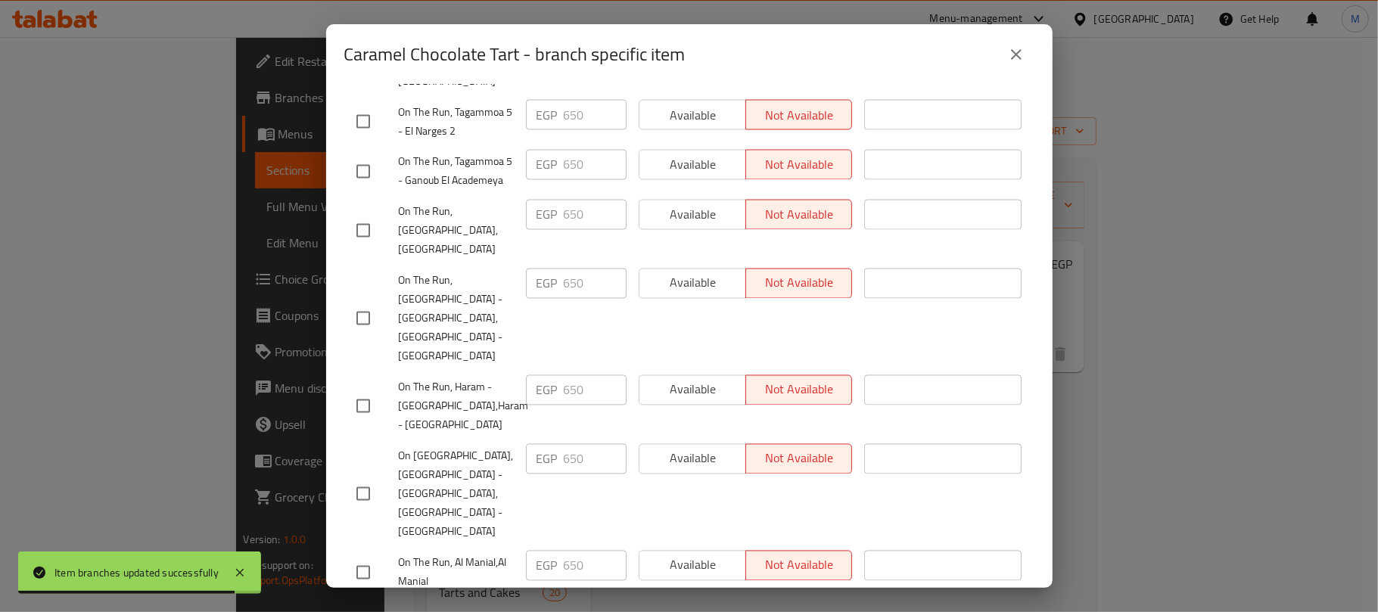
click at [1006, 58] on button "close" at bounding box center [1016, 54] width 36 height 36
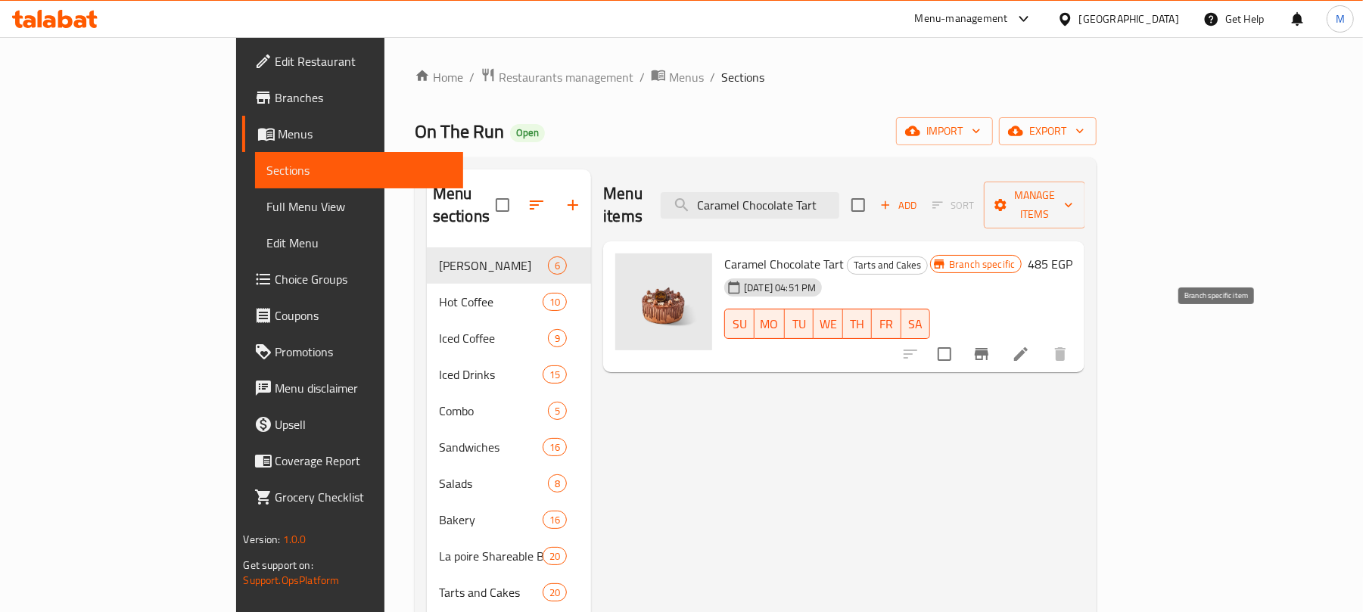
click at [988, 348] on icon "Branch-specific-item" at bounding box center [982, 354] width 14 height 12
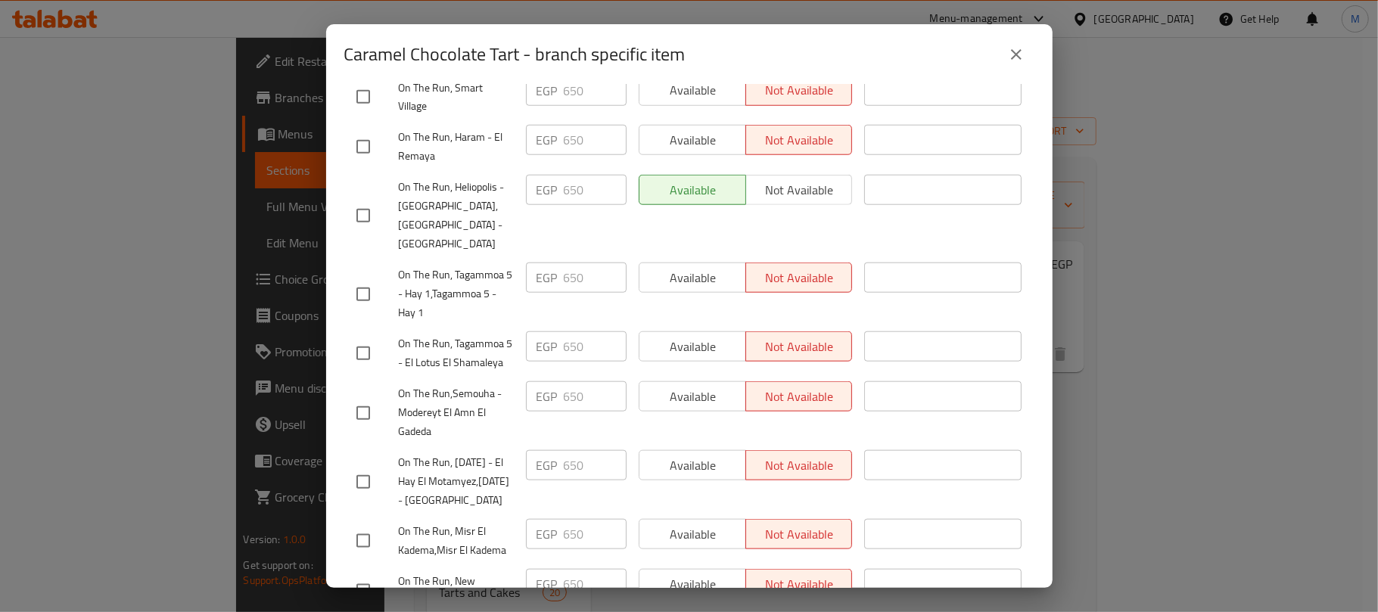
scroll to position [1211, 0]
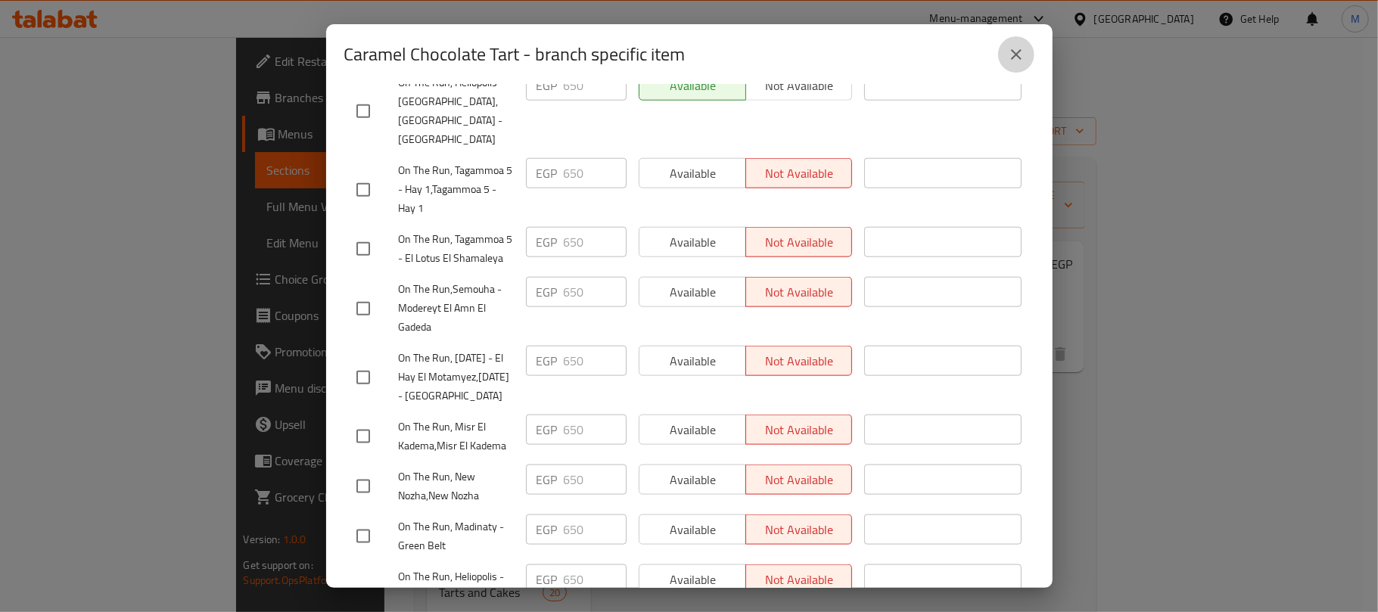
click at [1009, 55] on icon "close" at bounding box center [1016, 54] width 18 height 18
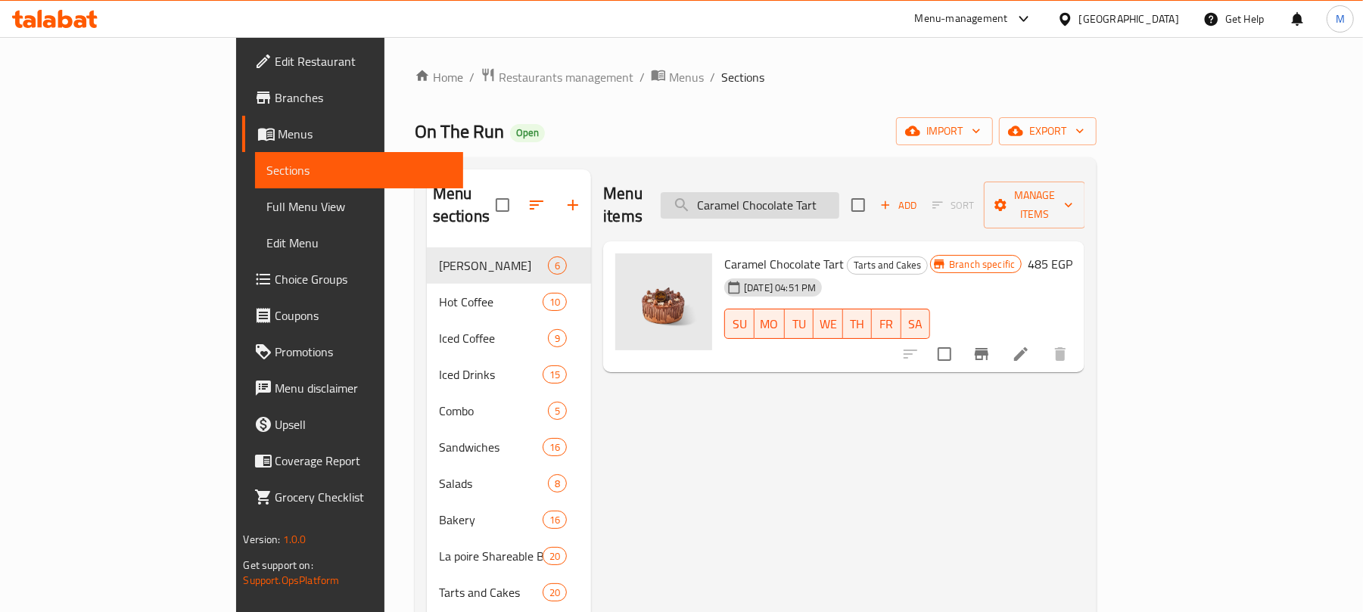
click at [817, 192] on input "Caramel Chocolate Tart" at bounding box center [750, 205] width 179 height 26
click at [819, 192] on input "Caramel Chocolate Tart" at bounding box center [750, 205] width 179 height 26
paste input "ke Pops Box medium"
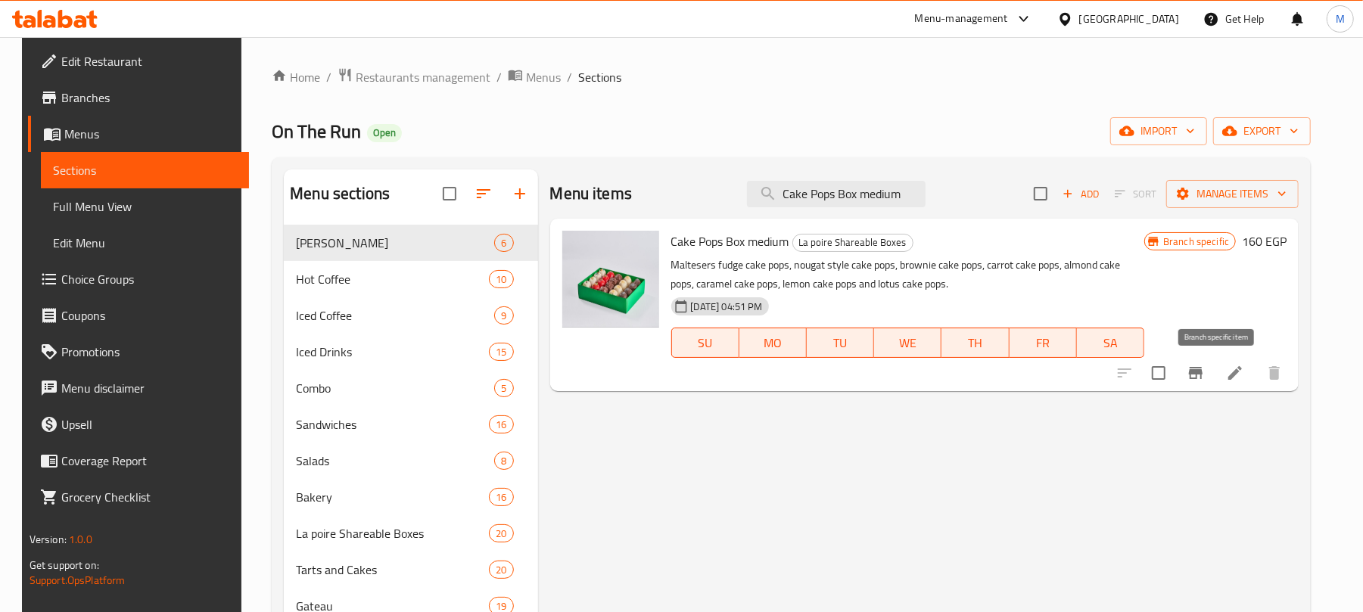
type input "Cake Pops Box medium"
click at [1202, 378] on icon "Branch-specific-item" at bounding box center [1196, 373] width 14 height 12
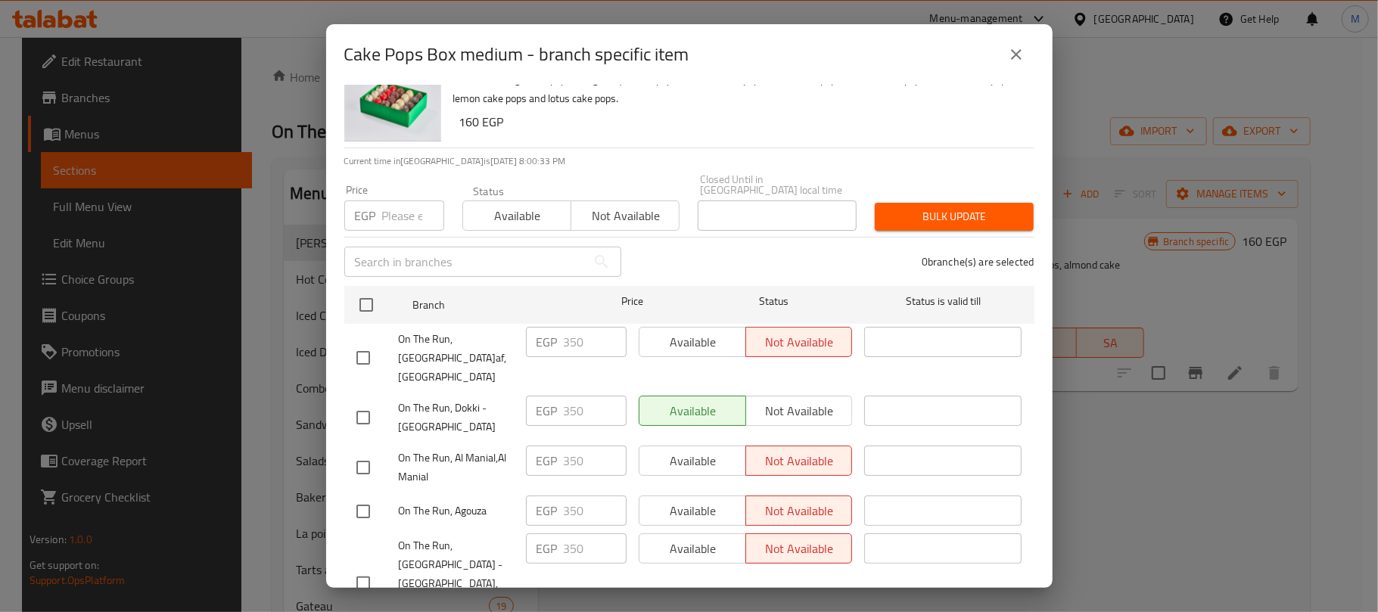
scroll to position [0, 0]
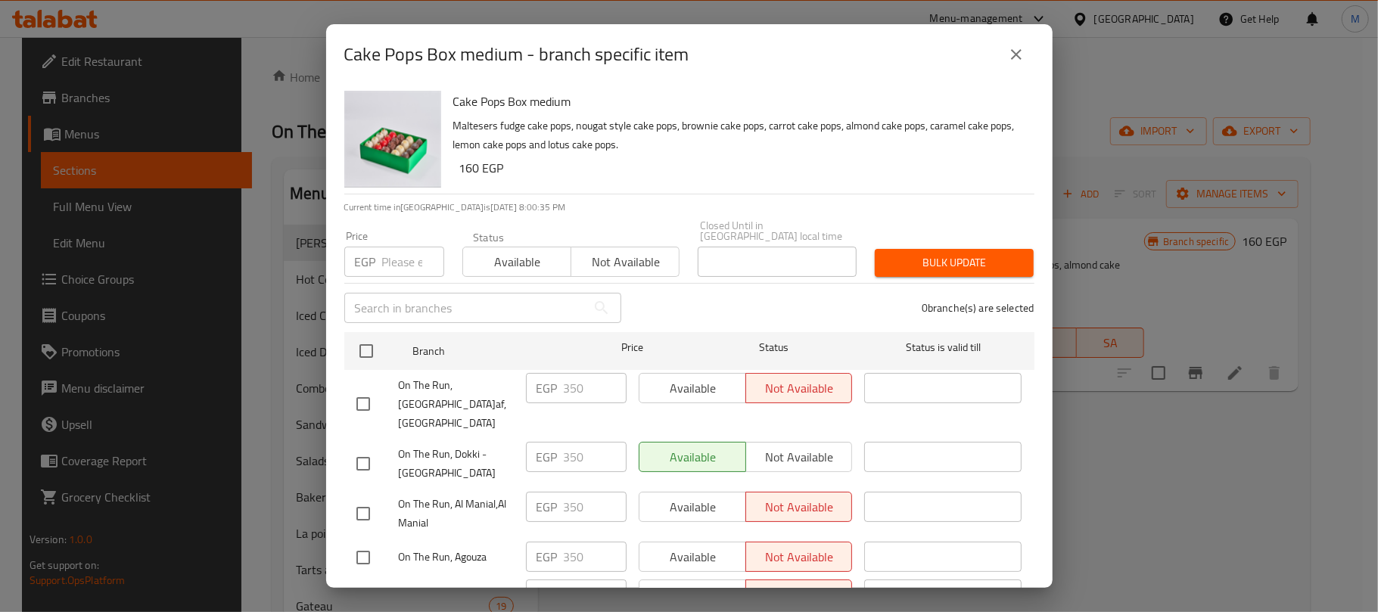
click at [1009, 48] on icon "close" at bounding box center [1016, 54] width 18 height 18
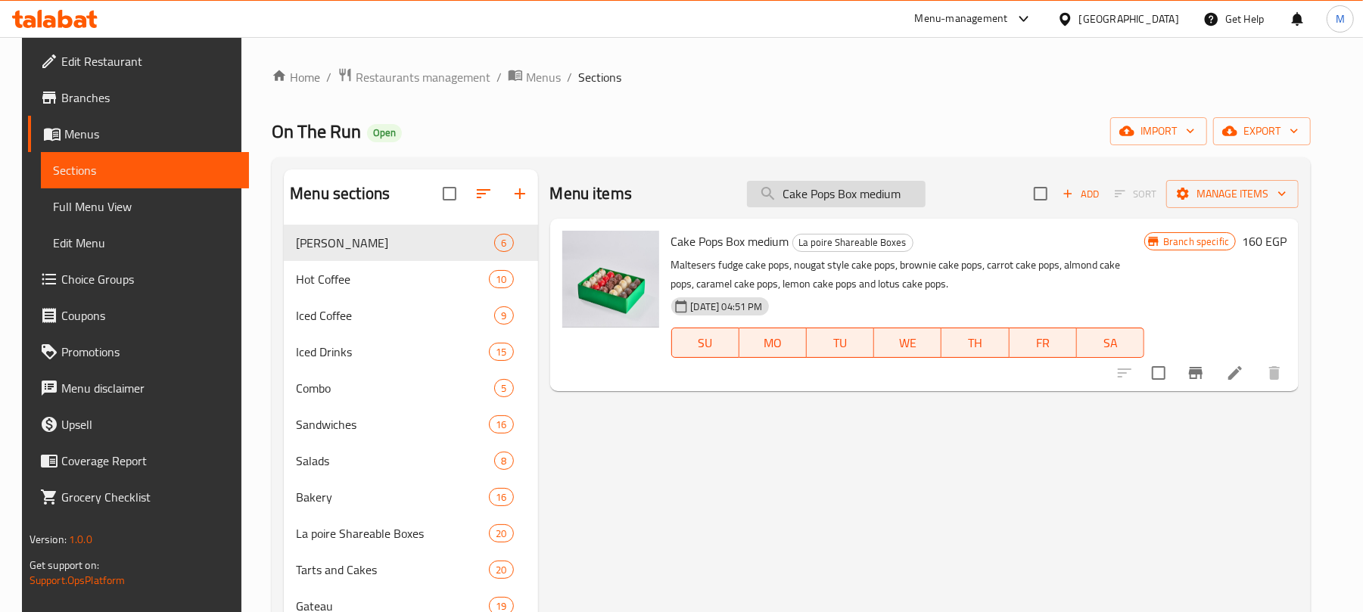
click at [808, 185] on input "Cake Pops Box medium" at bounding box center [836, 194] width 179 height 26
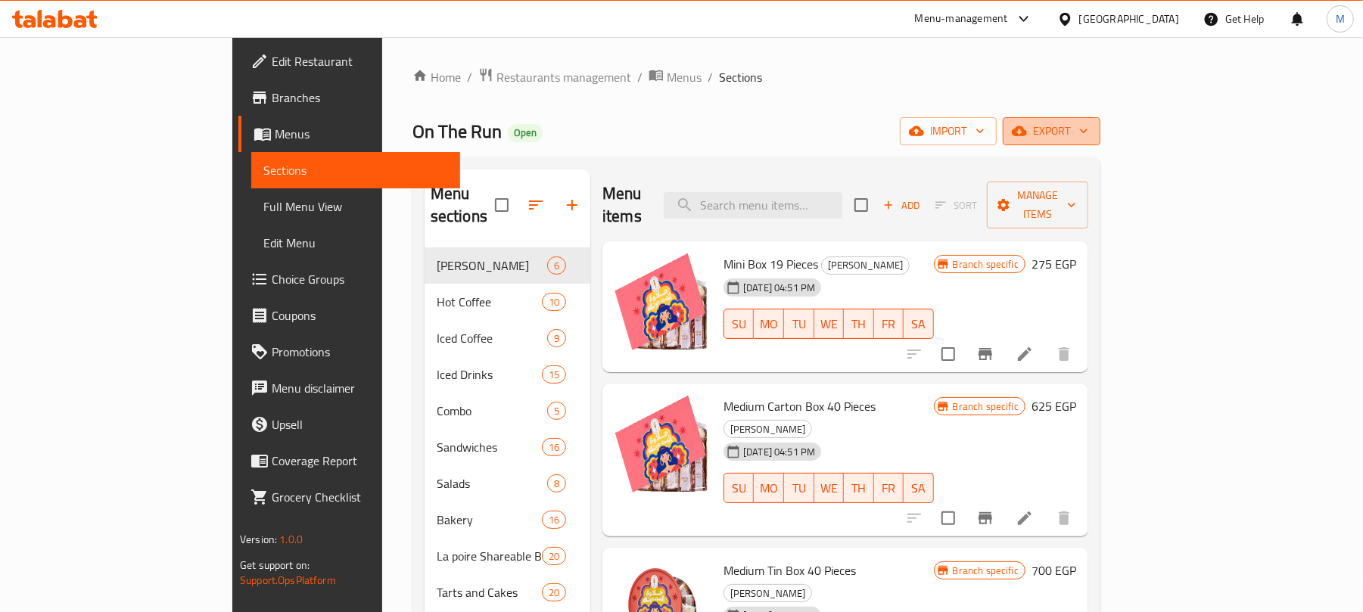
click at [1088, 130] on span "export" at bounding box center [1051, 131] width 73 height 19
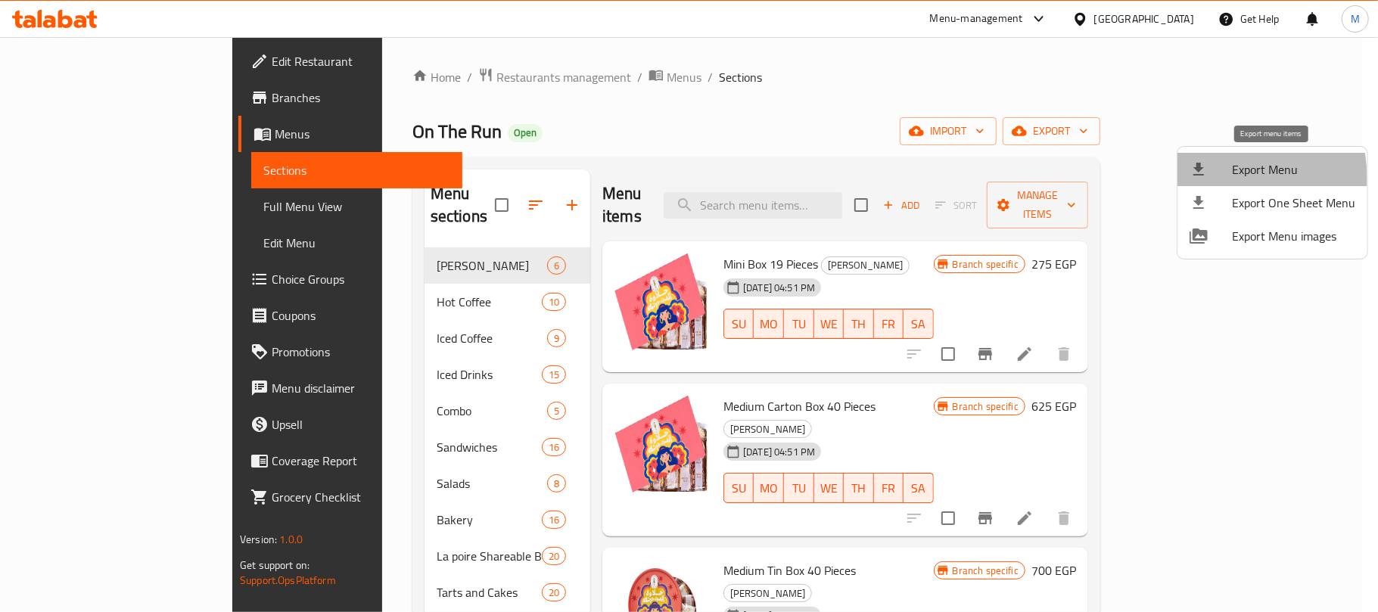
click at [1191, 180] on li "Export Menu" at bounding box center [1272, 169] width 190 height 33
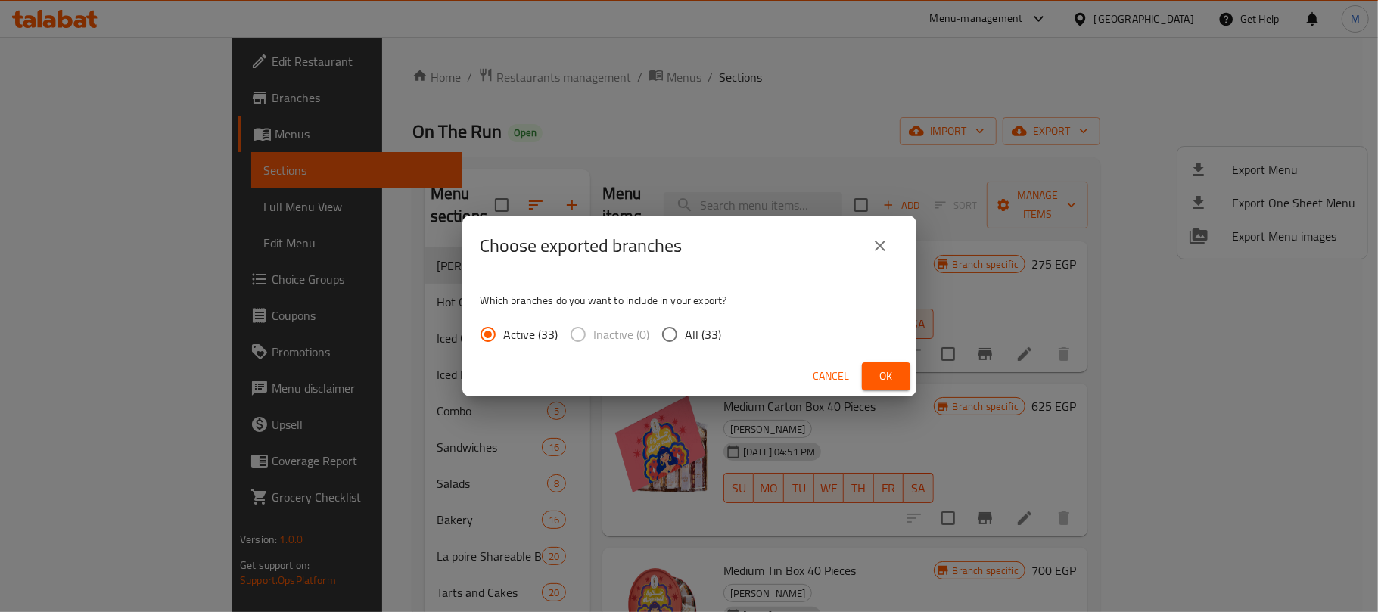
click at [672, 337] on input "All (33)" at bounding box center [670, 335] width 32 height 32
radio input "true"
click at [872, 370] on button "Ok" at bounding box center [886, 376] width 48 height 28
